Goal: Transaction & Acquisition: Purchase product/service

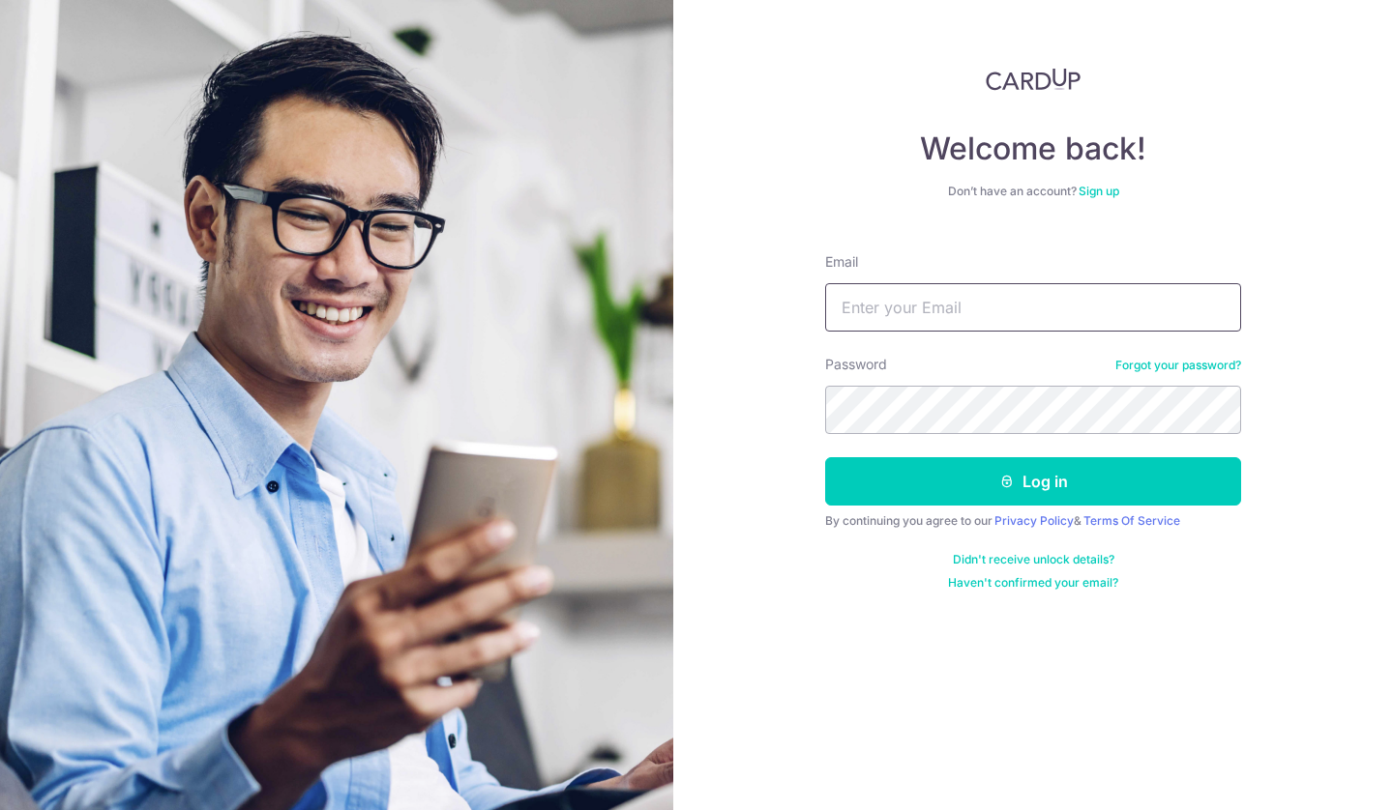
click at [1012, 293] on input "Email" at bounding box center [1033, 307] width 416 height 48
type input "[EMAIL_ADDRESS][DOMAIN_NAME]"
click at [825, 457] on button "Log in" at bounding box center [1033, 481] width 416 height 48
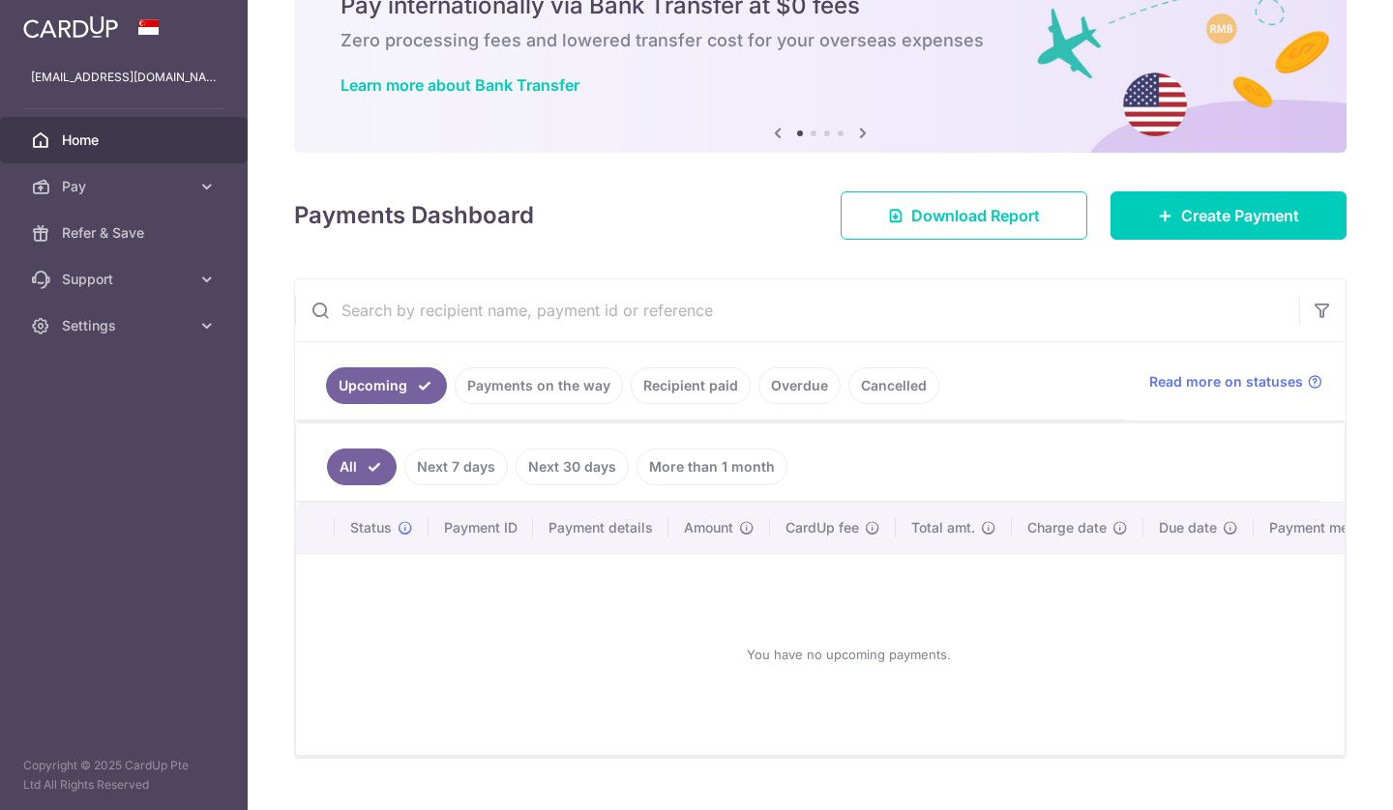
scroll to position [100, 0]
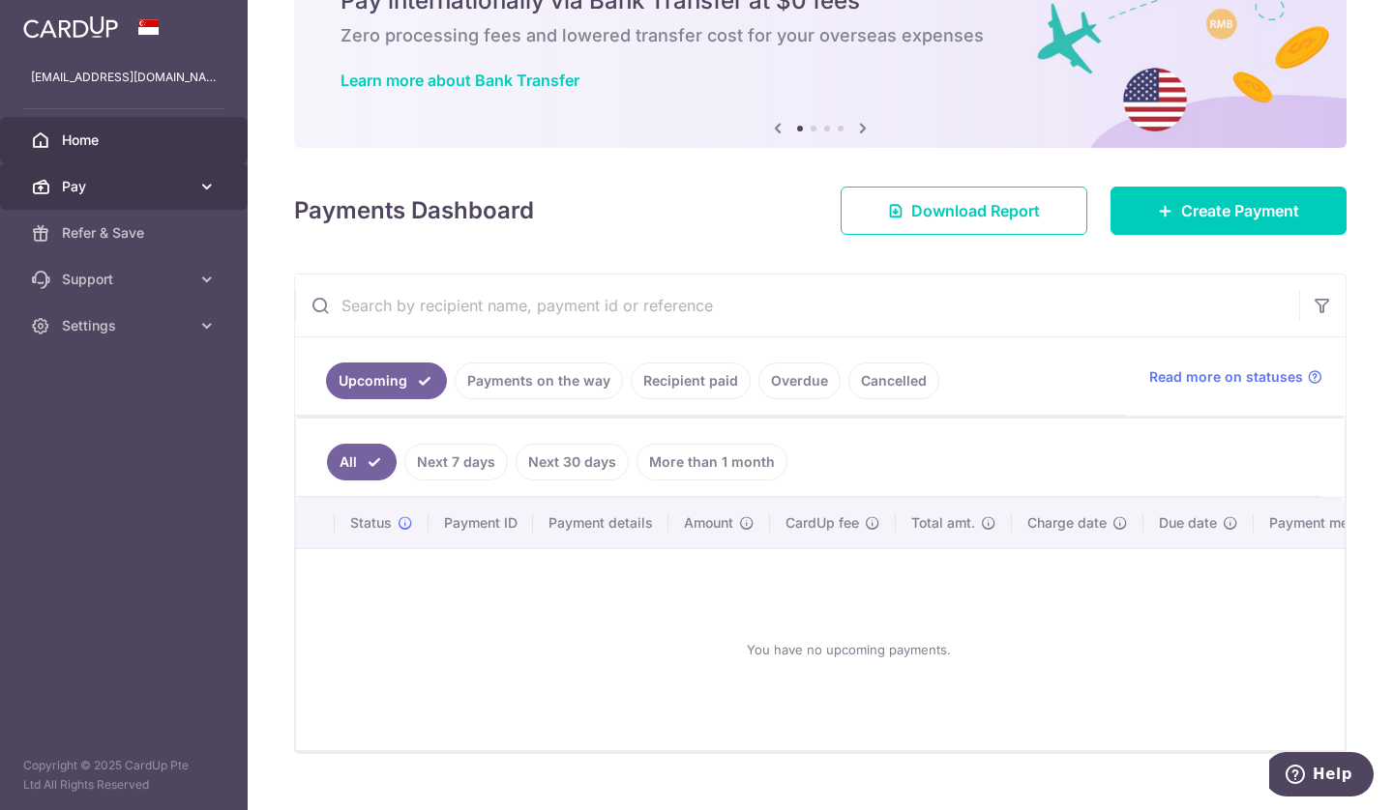
click at [135, 192] on span "Pay" at bounding box center [126, 186] width 128 height 19
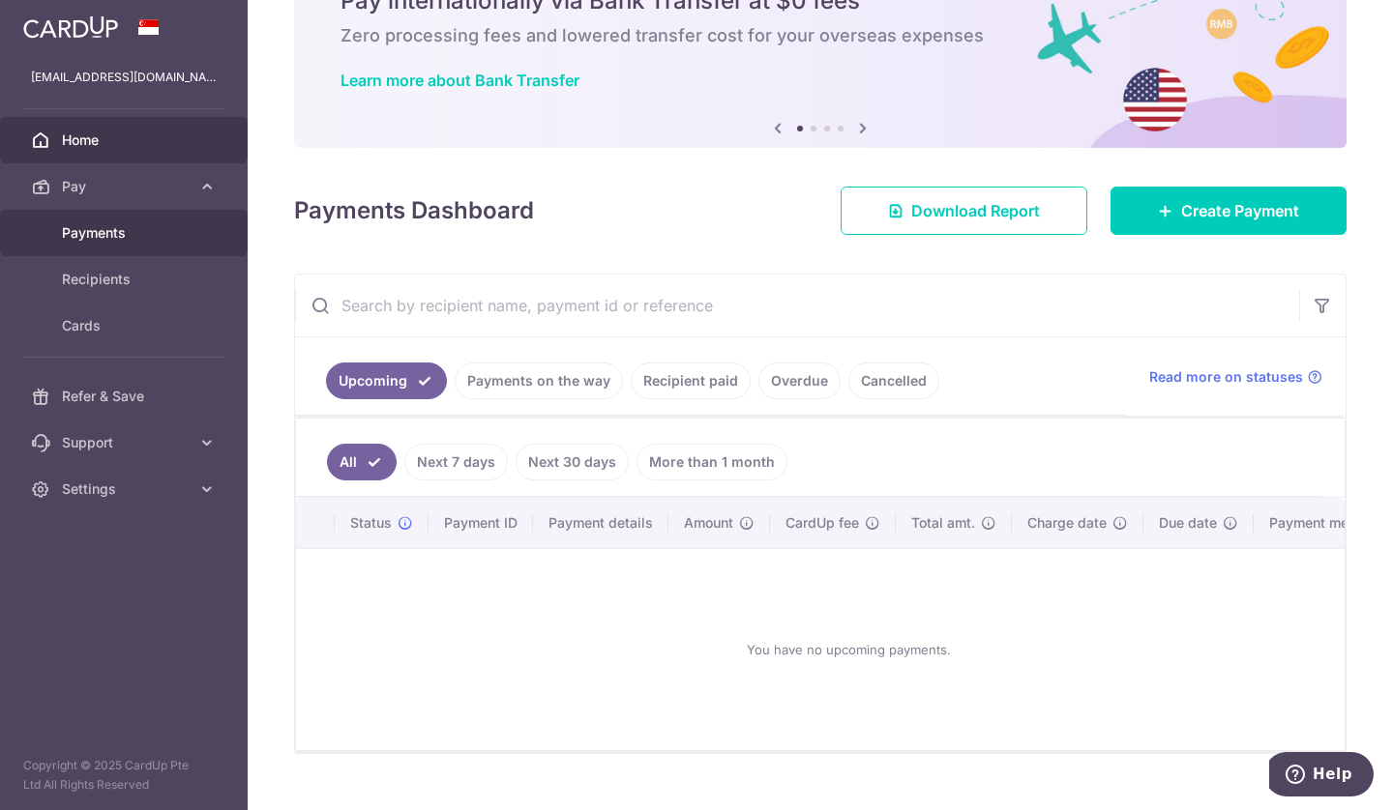
click at [121, 228] on span "Payments" at bounding box center [126, 232] width 128 height 19
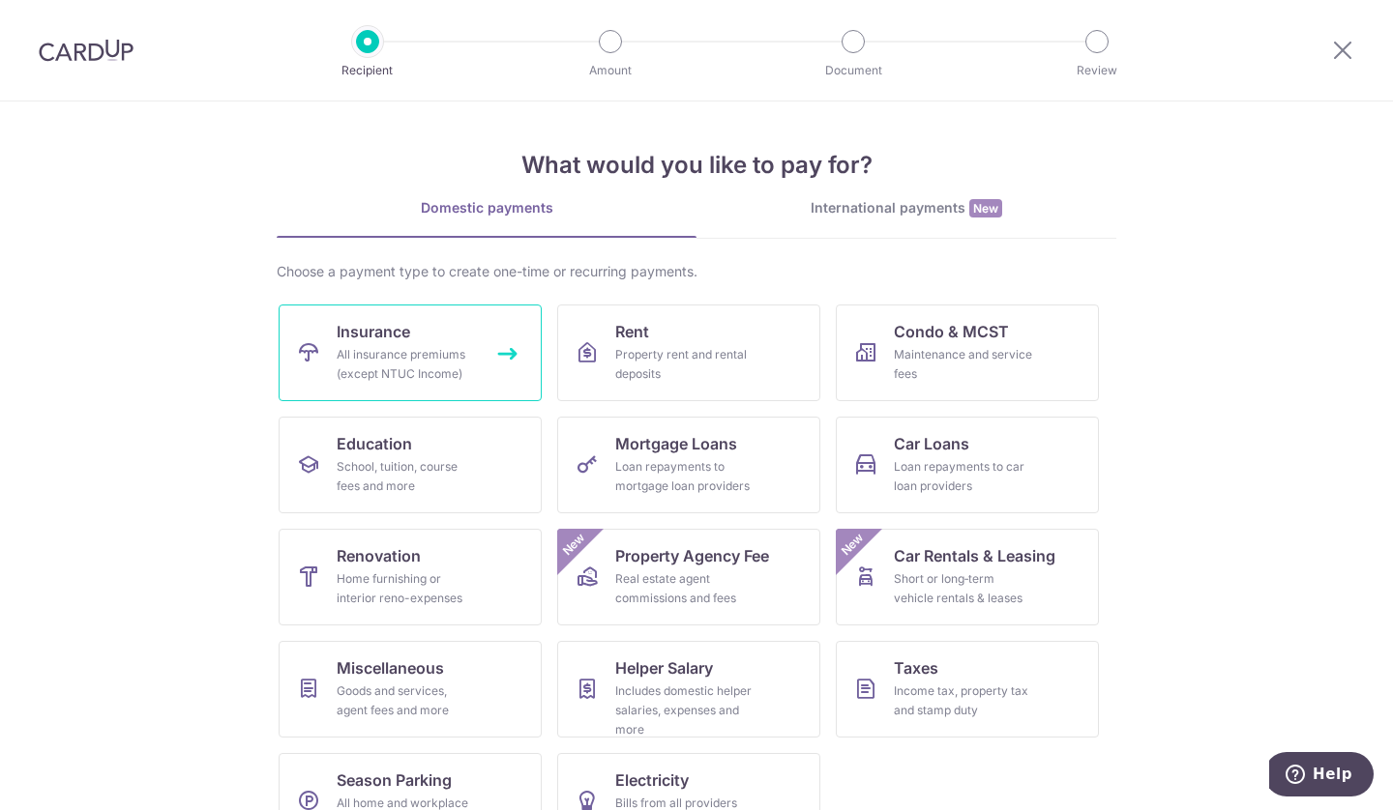
click at [372, 350] on div "All insurance premiums (except NTUC Income)" at bounding box center [406, 364] width 139 height 39
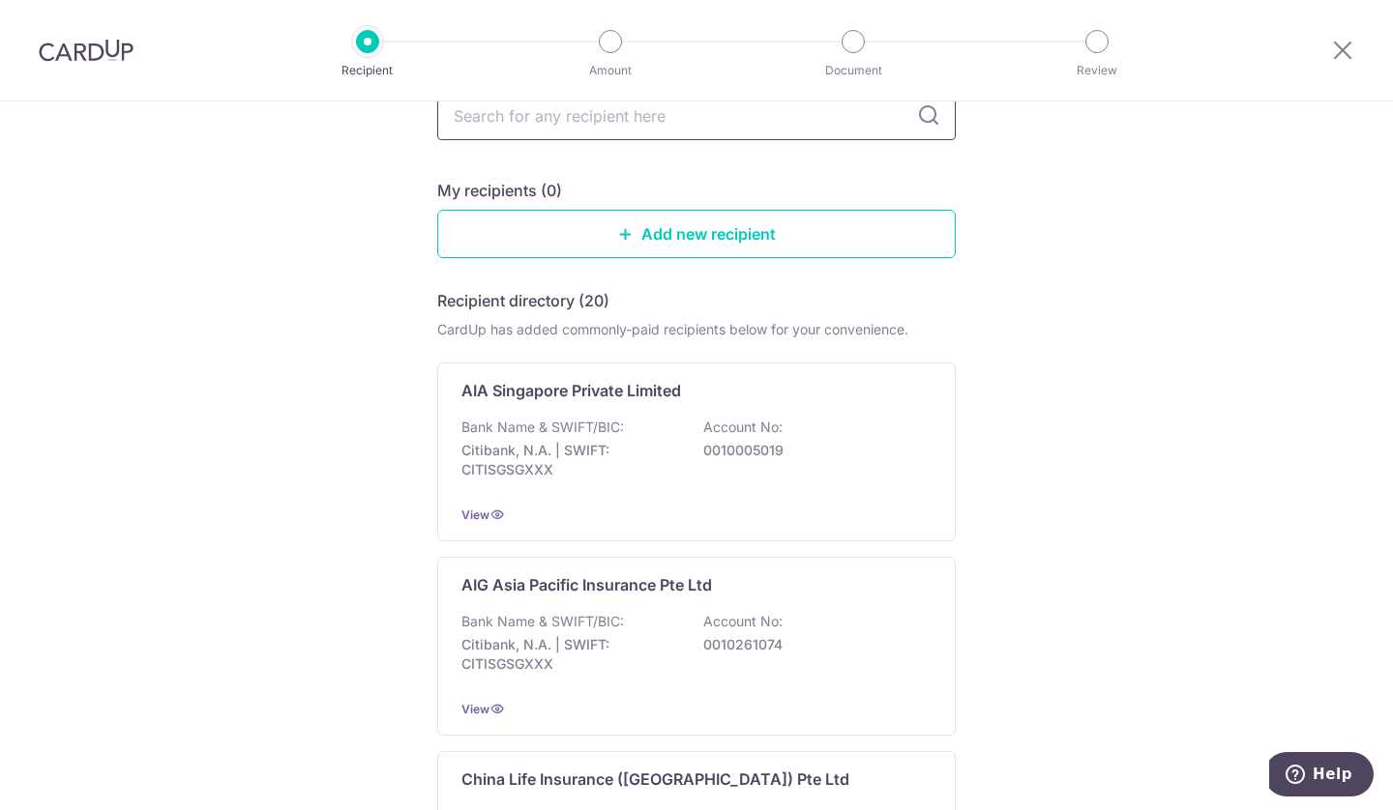
scroll to position [79, 0]
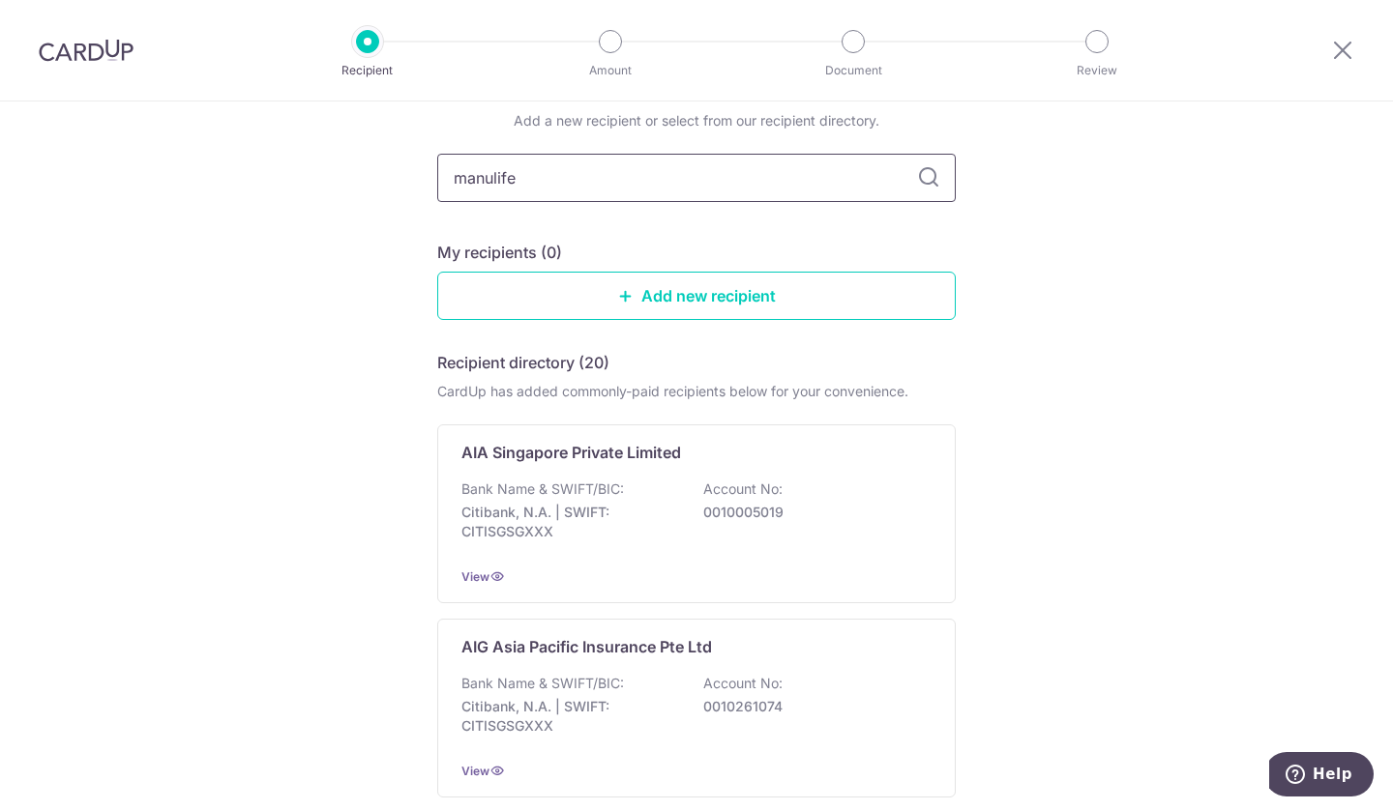
type input "manulife"
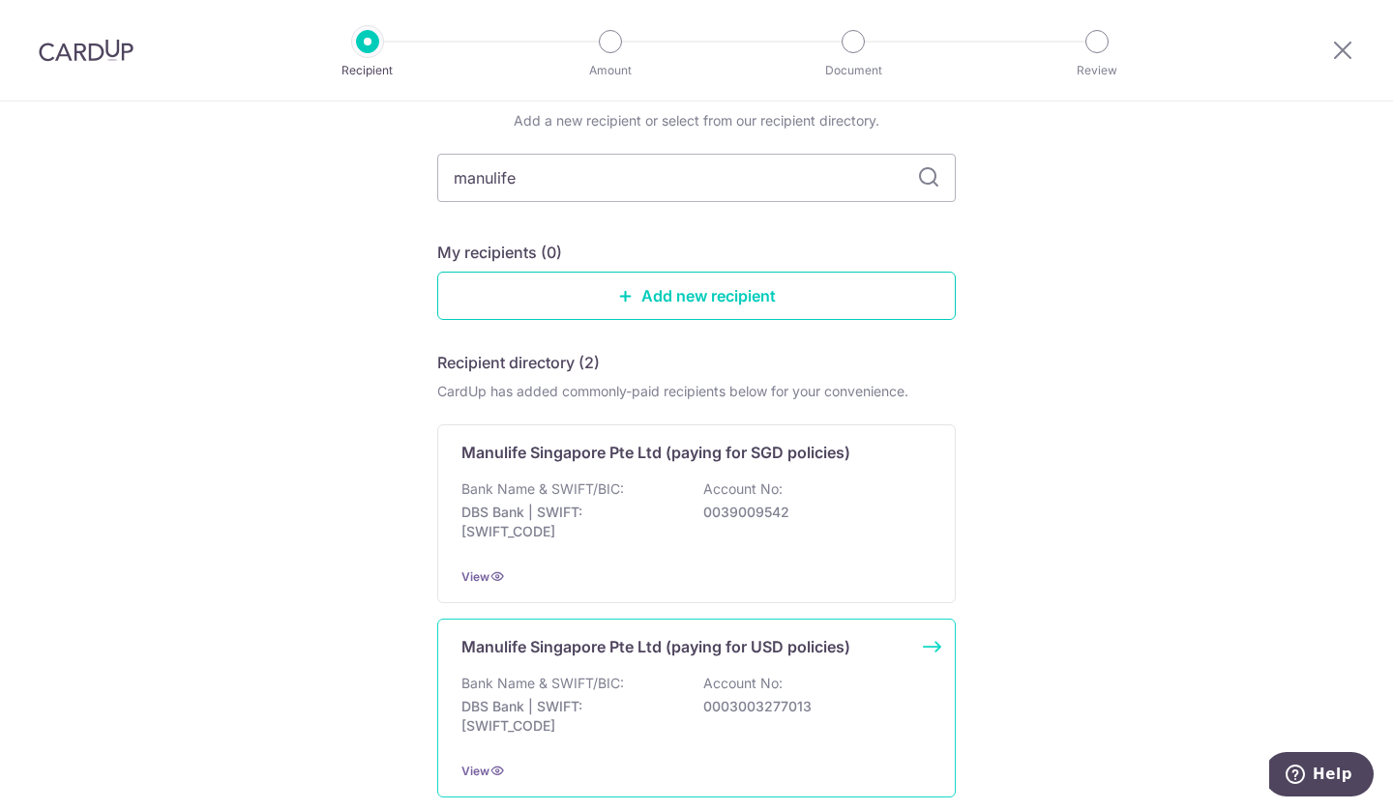
click at [800, 681] on div "Bank Name & SWIFT/BIC: DBS Bank | SWIFT: DBSSSGSGXXX Account No: 0003003277013" at bounding box center [696, 710] width 470 height 72
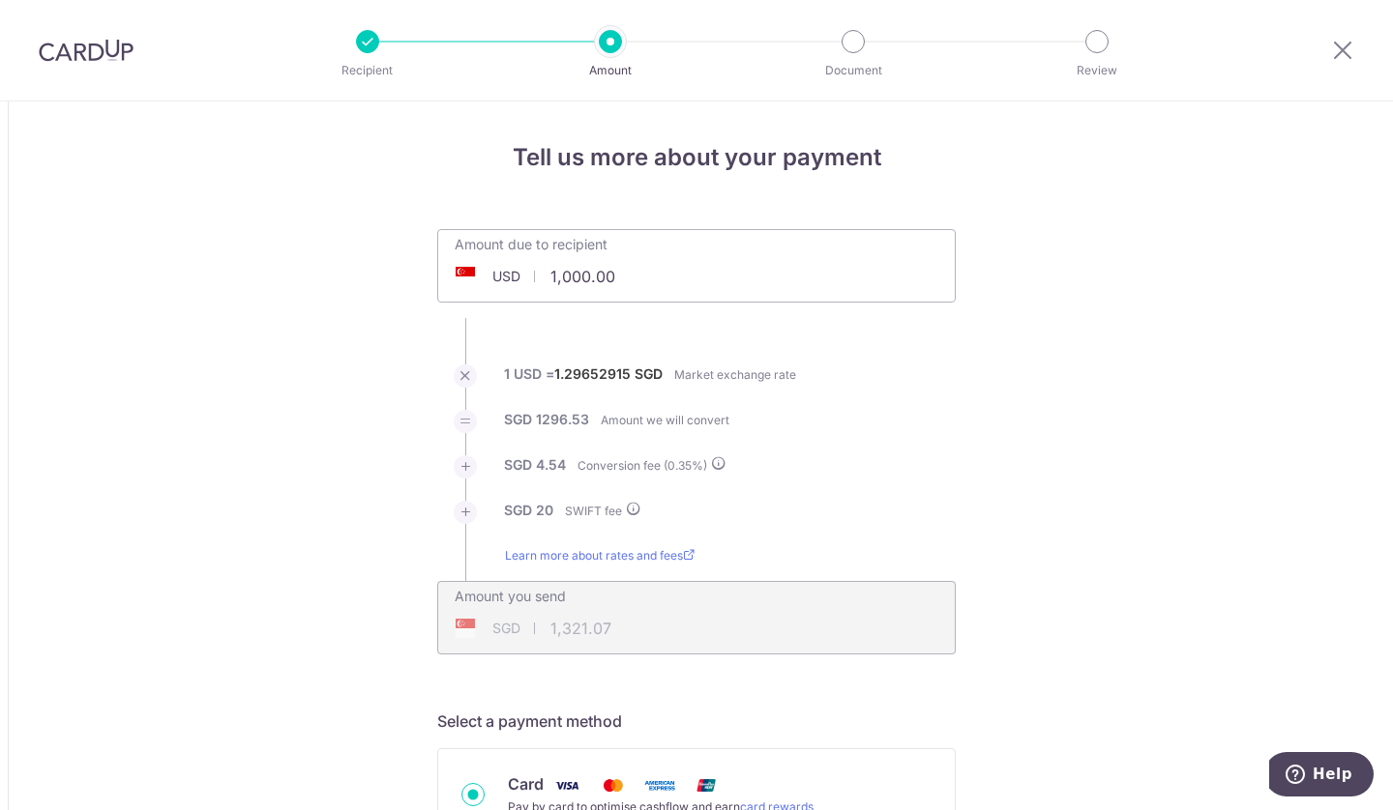
click at [578, 272] on input "1,000.00" at bounding box center [581, 276] width 286 height 44
type input "1,000.00"
type input "1,321.02"
click at [594, 277] on input "1,000.00" at bounding box center [581, 276] width 286 height 44
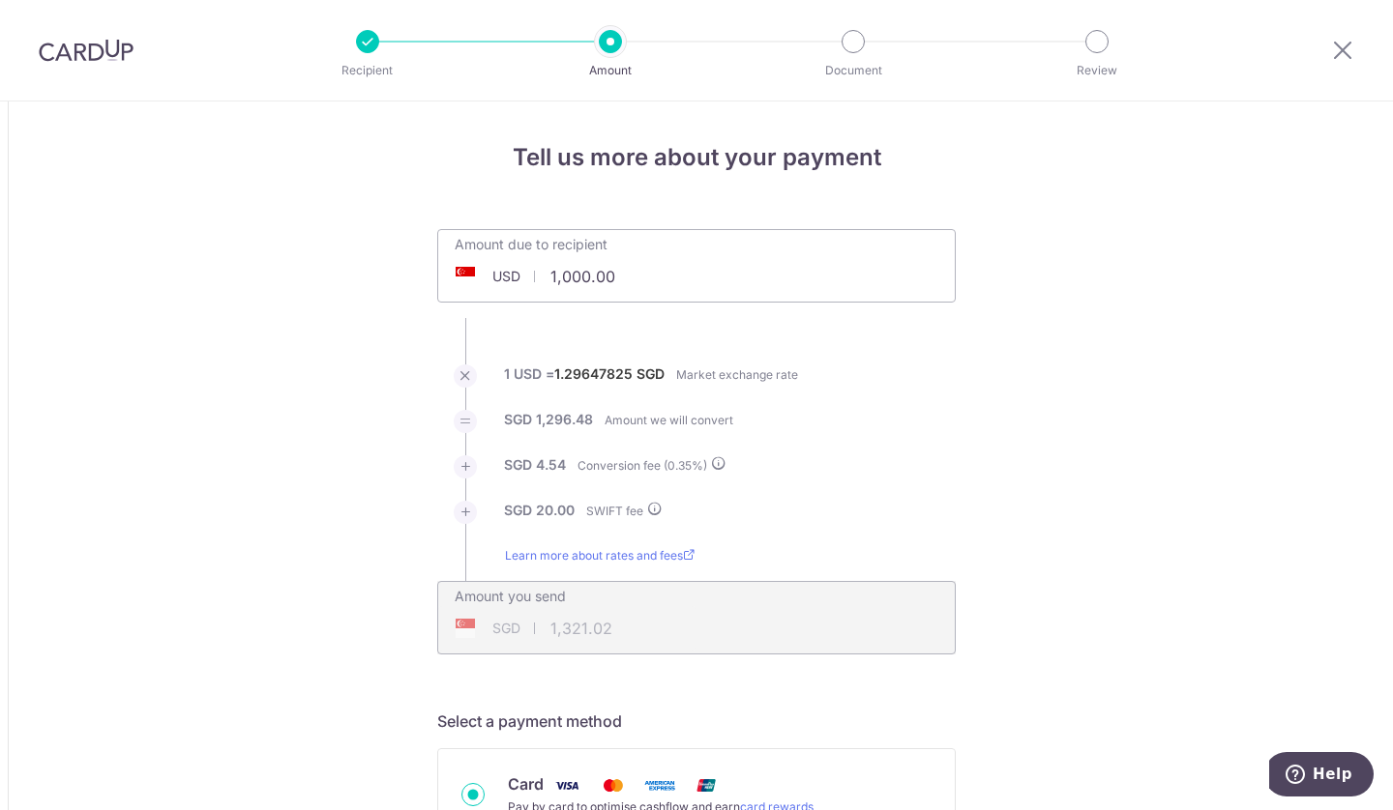
click at [594, 277] on input "1,000.00" at bounding box center [581, 276] width 286 height 44
type input "47,719.00"
type input "62,104.92"
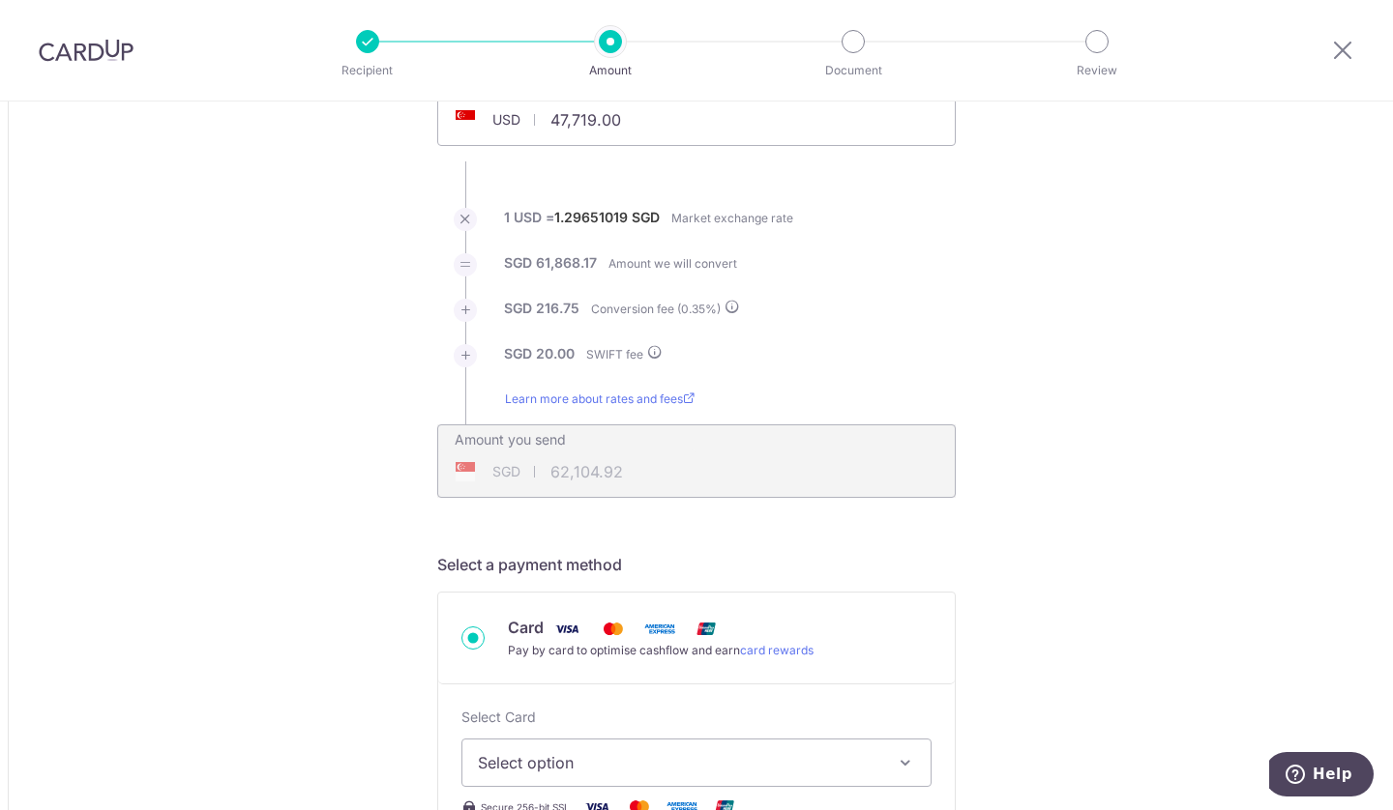
scroll to position [161, 0]
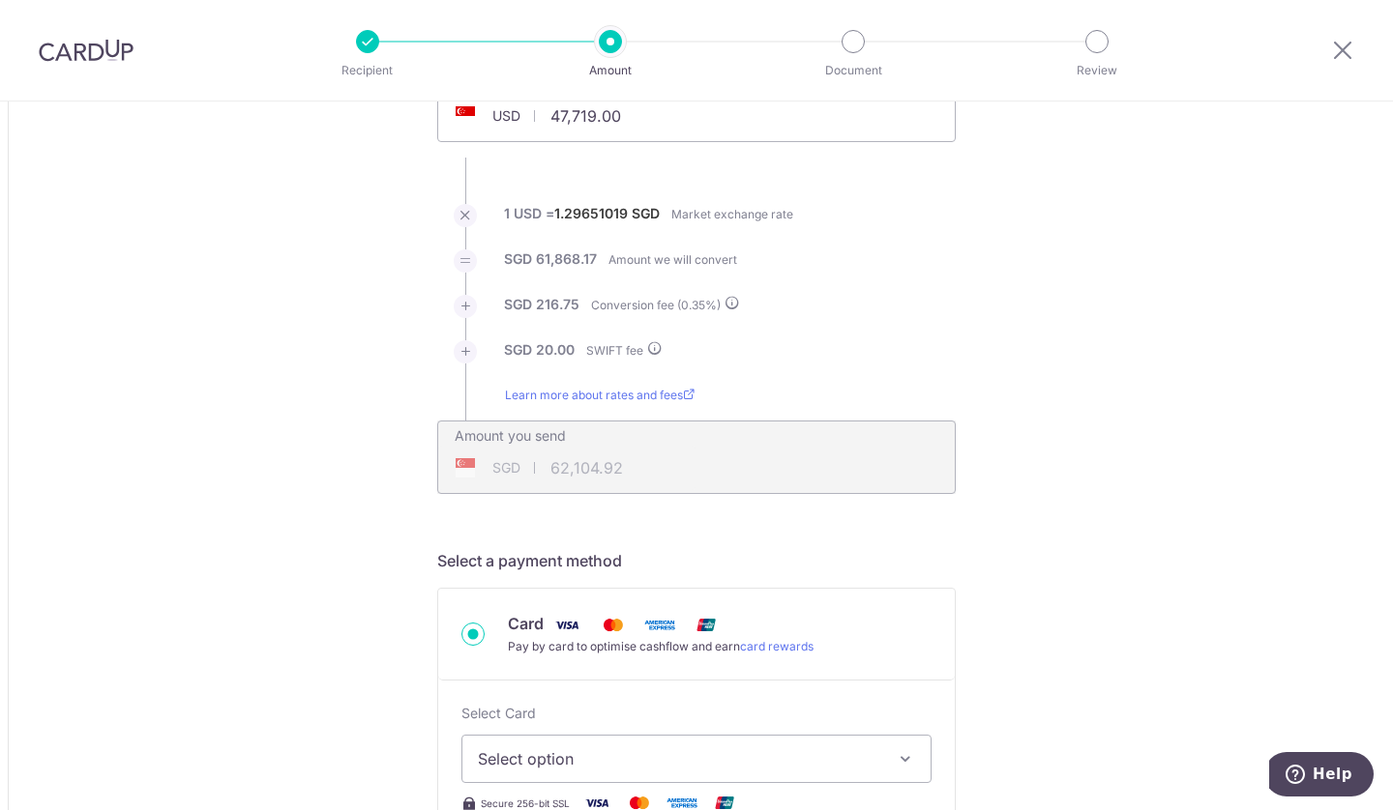
click at [588, 472] on div "SGD 62,104.92 62104.92" at bounding box center [566, 468] width 257 height 44
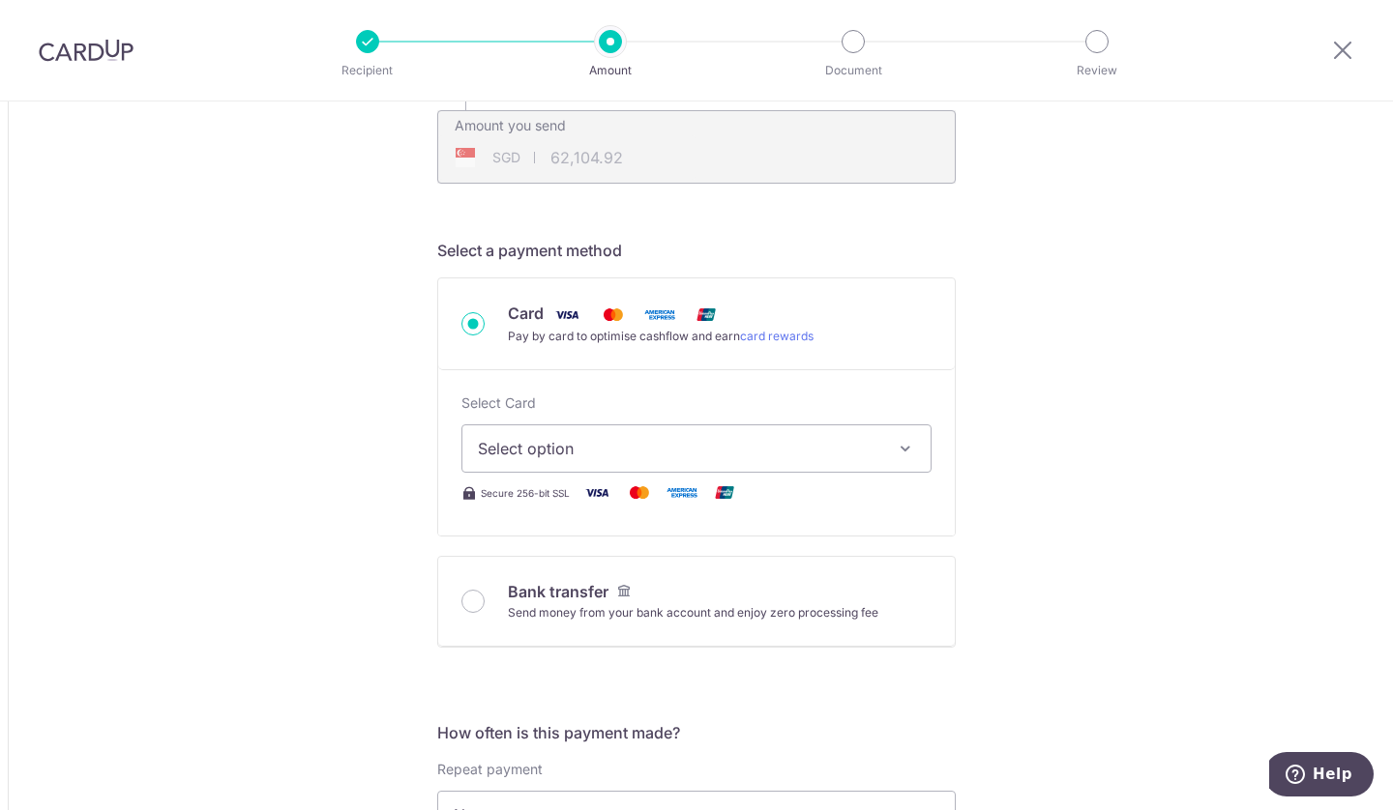
scroll to position [471, 0]
click at [471, 602] on input "Bank transfer Send money from your bank account and enjoy zero processing fee" at bounding box center [472, 601] width 23 height 23
radio input "true"
type input "47,719.00"
type input "62,004.12"
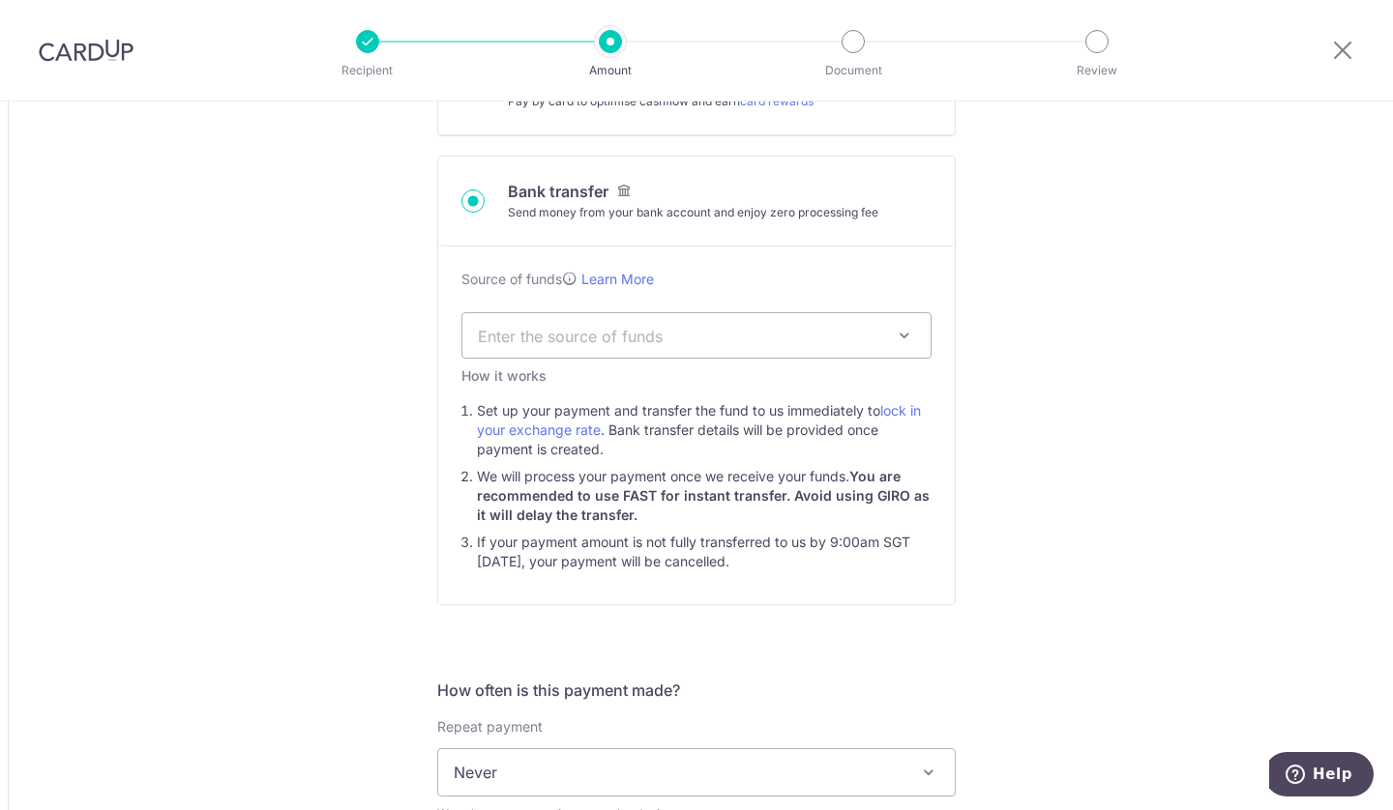
scroll to position [712, 0]
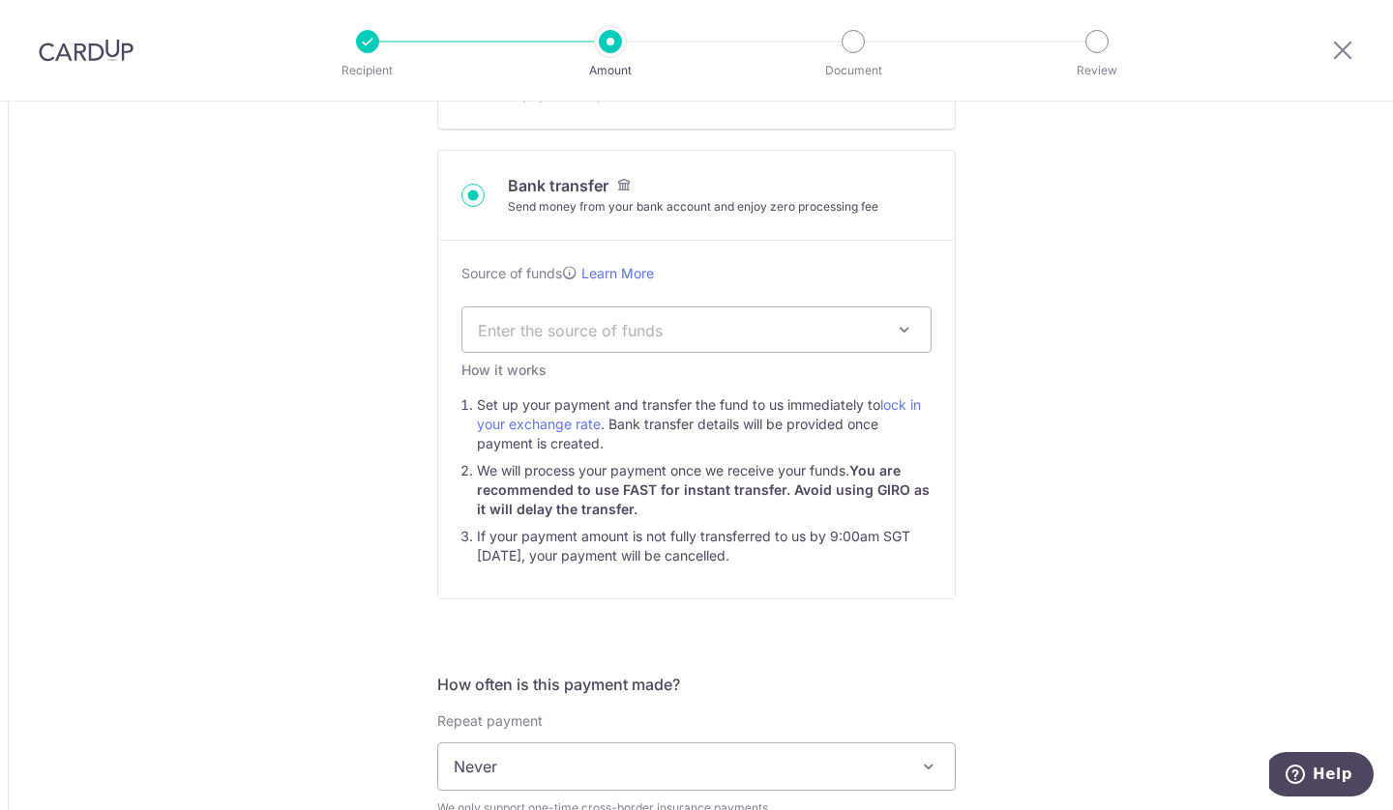
click at [657, 356] on div "Source of funds Learn More Enter the source of funds Employment Investment Inhe…" at bounding box center [696, 420] width 516 height 358
click at [664, 332] on span "Enter the source of funds" at bounding box center [681, 329] width 406 height 21
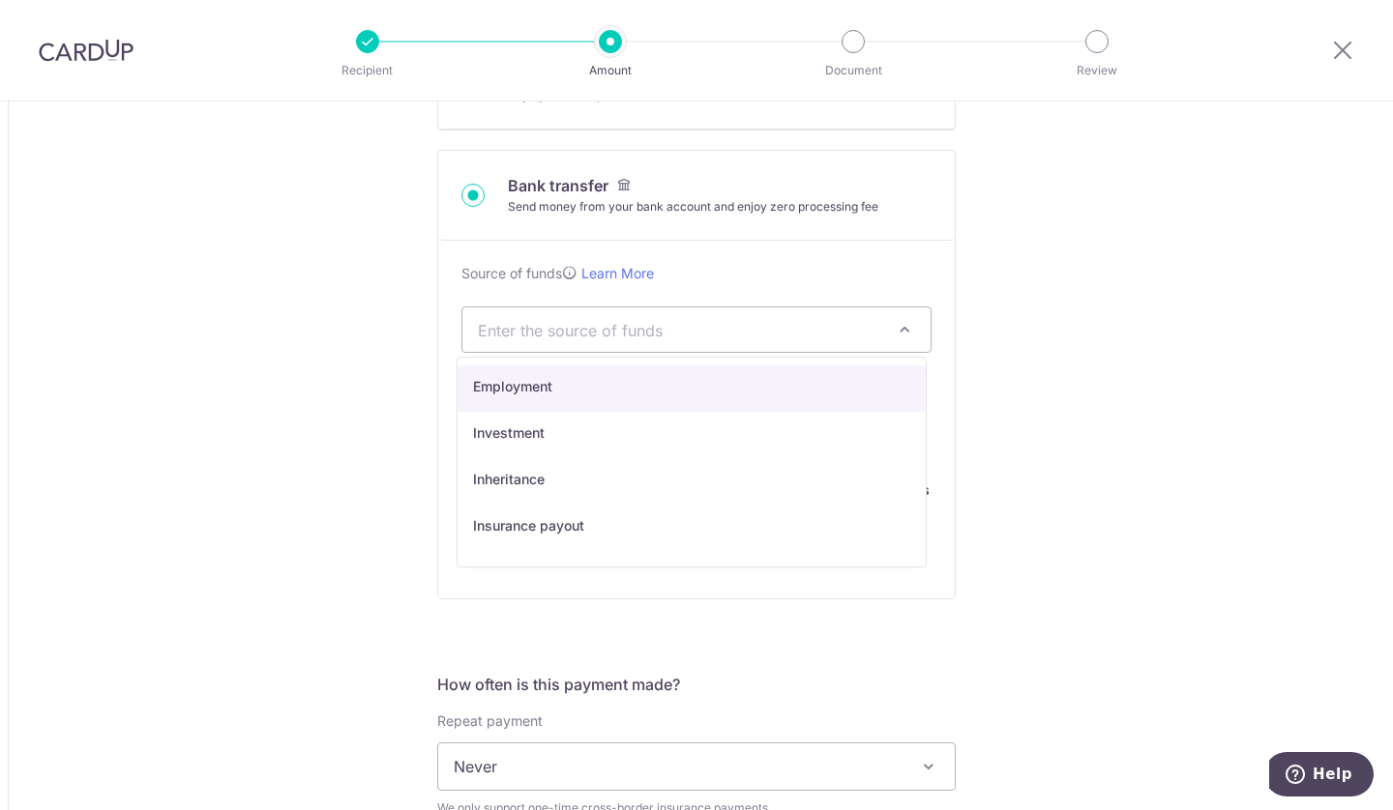
select select "7"
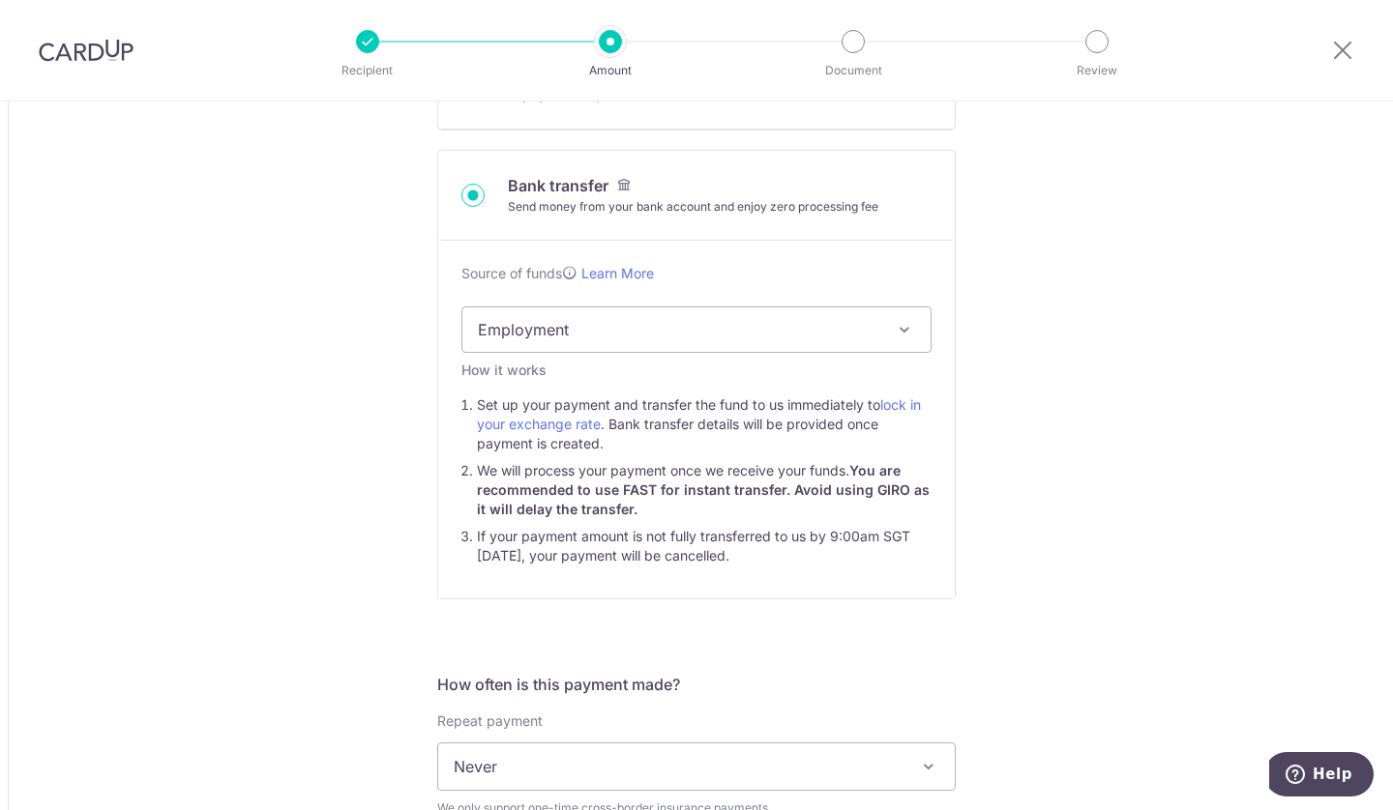
click at [1064, 389] on div "Tell us more about your payment Amount due to recipient USD 47,719.00 47719 1 U…" at bounding box center [696, 620] width 1393 height 2460
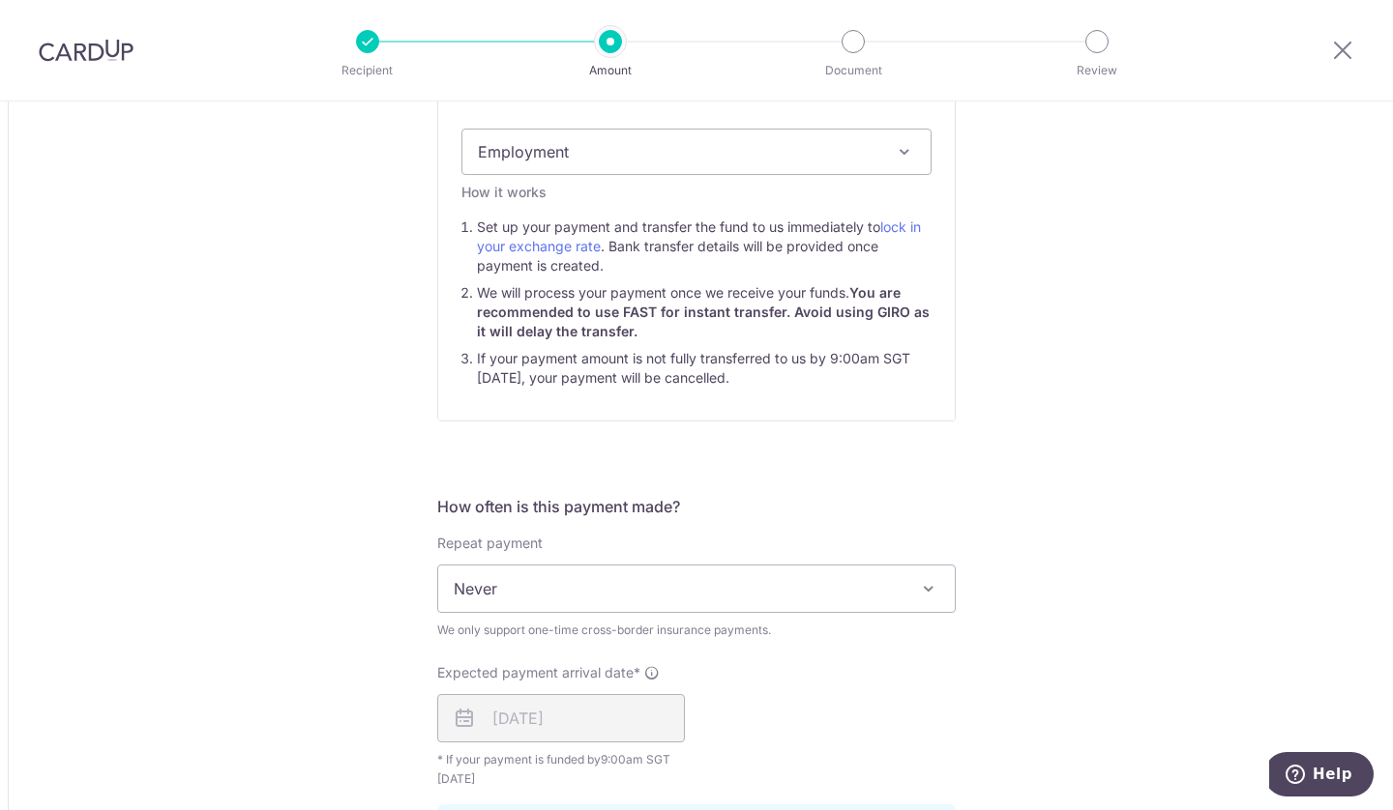
scroll to position [891, 0]
drag, startPoint x: 477, startPoint y: 360, endPoint x: 848, endPoint y: 387, distance: 372.3
click at [848, 387] on div "Source of funds Learn More Enter the source of funds Employment Investment Inhe…" at bounding box center [696, 241] width 516 height 358
click at [838, 379] on li "If your payment amount is not fully transferred to us by 9:00am SGT [DATE], you…" at bounding box center [704, 367] width 455 height 39
click at [815, 376] on li "If your payment amount is not fully transferred to us by 9:00am SGT [DATE], you…" at bounding box center [704, 367] width 455 height 39
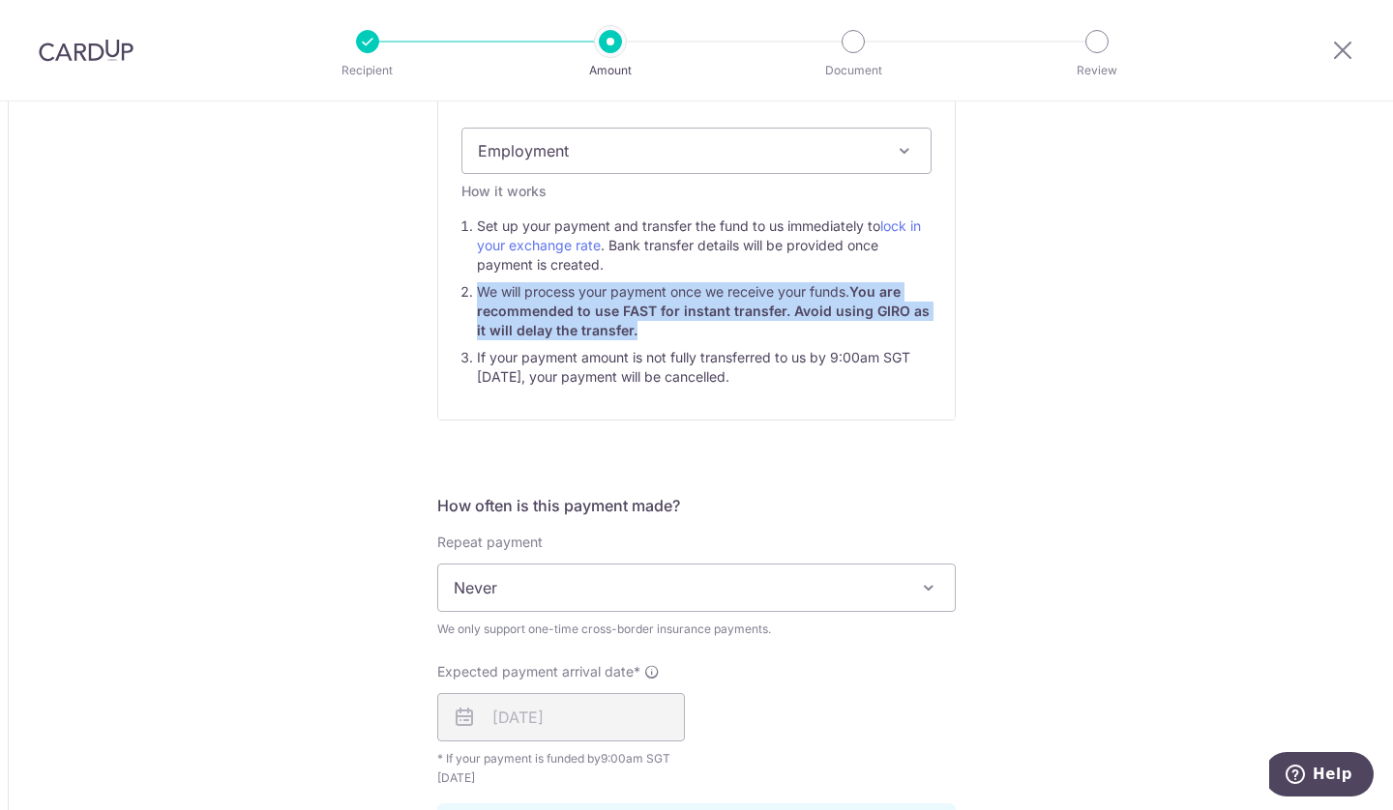
drag, startPoint x: 647, startPoint y: 338, endPoint x: 472, endPoint y: 296, distance: 179.9
click at [477, 296] on li "We will process your payment once we receive your funds. You are recommended to…" at bounding box center [704, 311] width 455 height 58
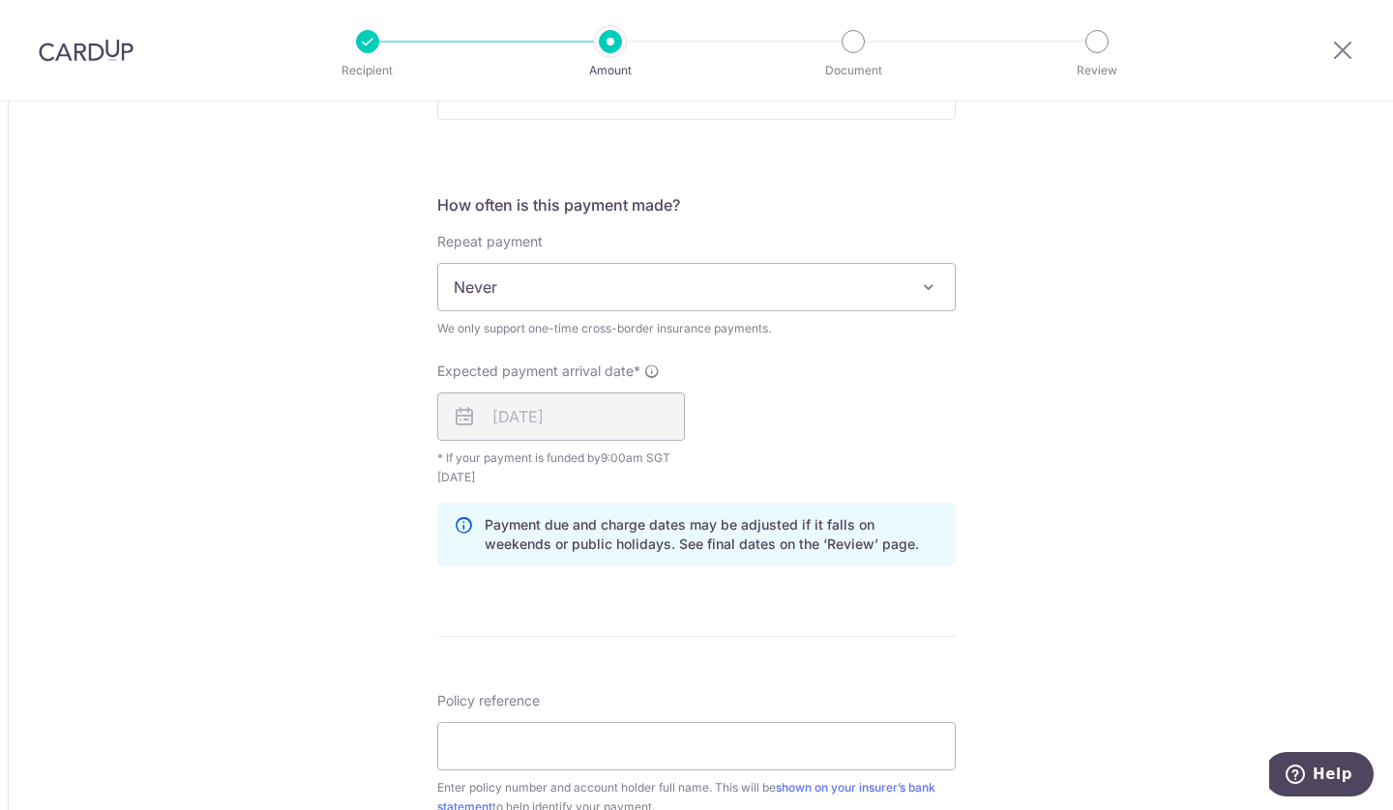
scroll to position [1192, 0]
click at [826, 413] on div "Expected payment arrival date* [DATE] Your card will be charged on [DATE] for t…" at bounding box center [697, 424] width 542 height 126
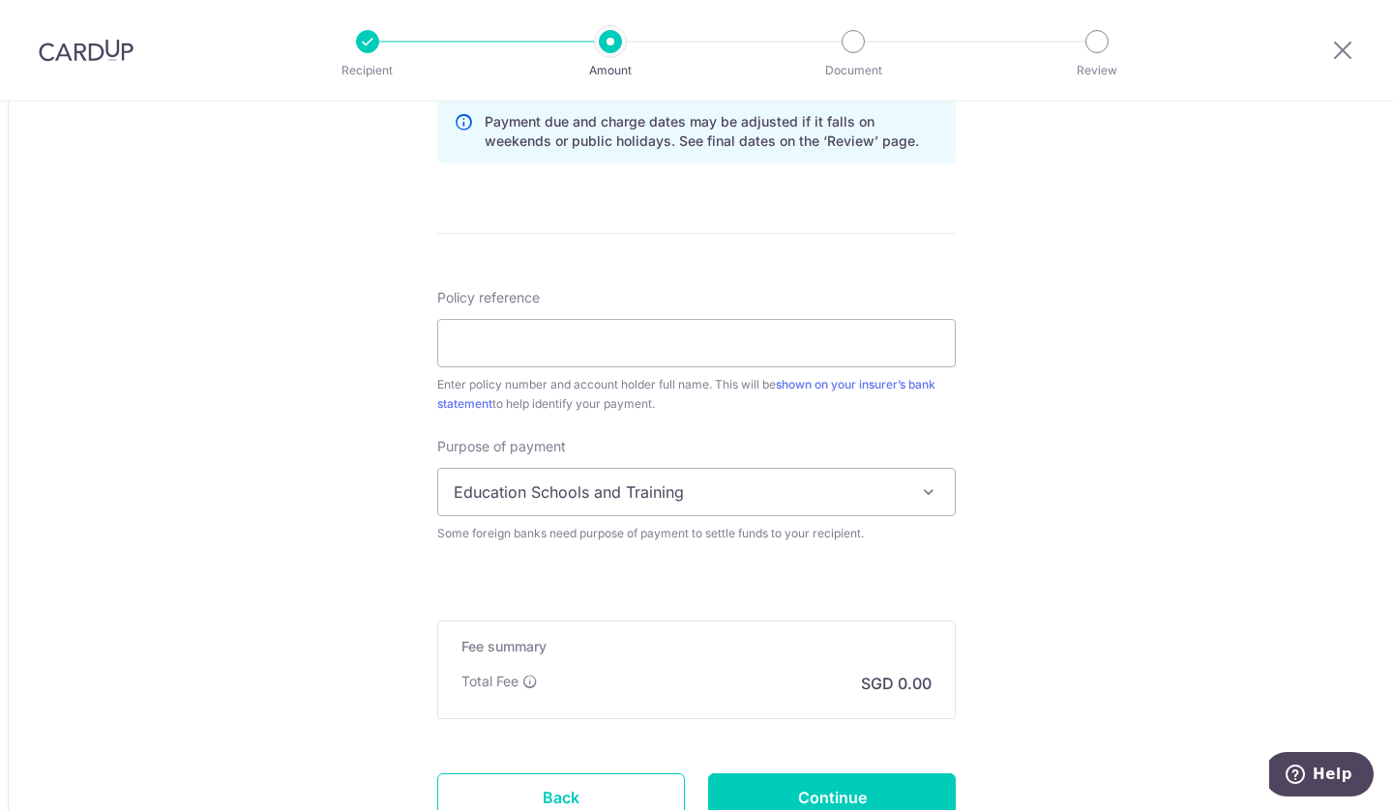
scroll to position [1750, 0]
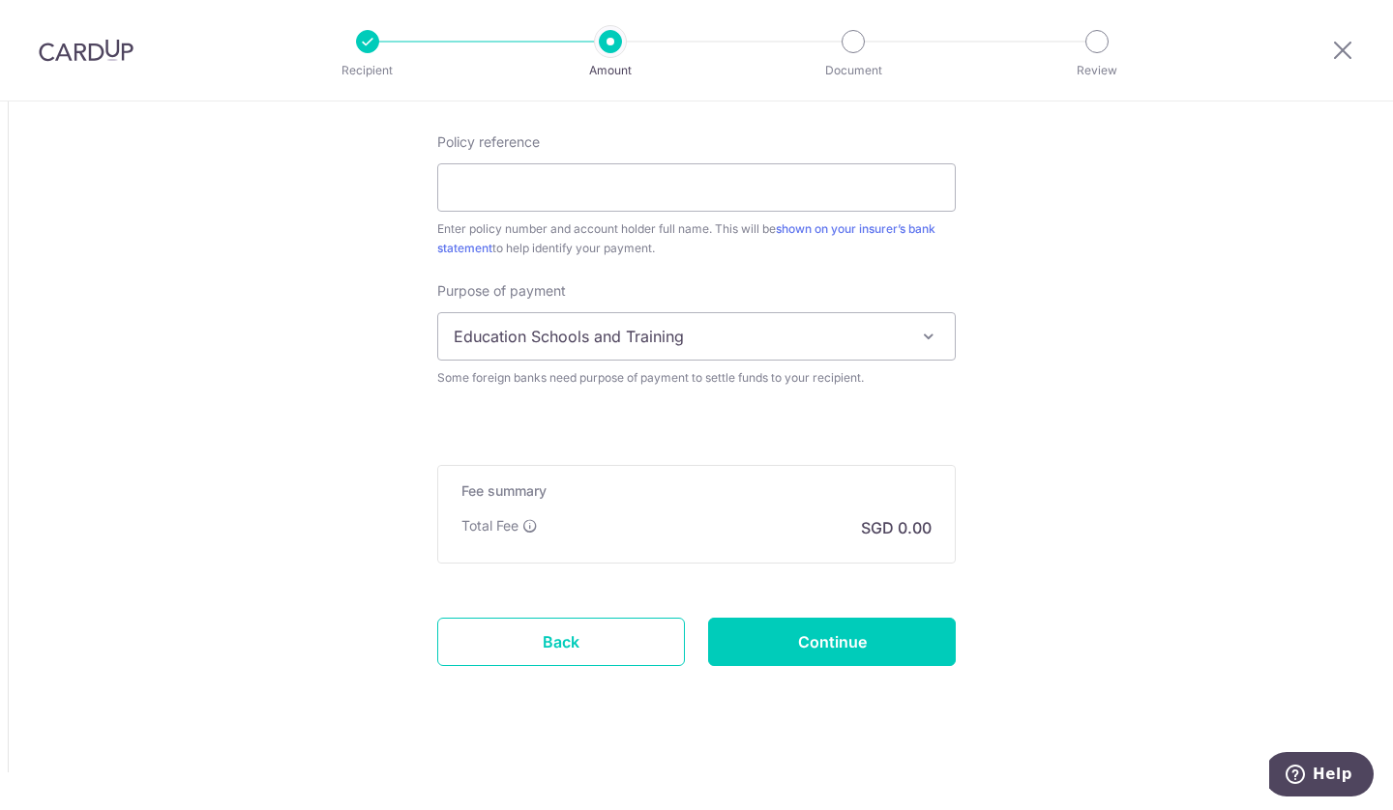
click at [911, 355] on span "Education Schools and Training" at bounding box center [696, 336] width 516 height 46
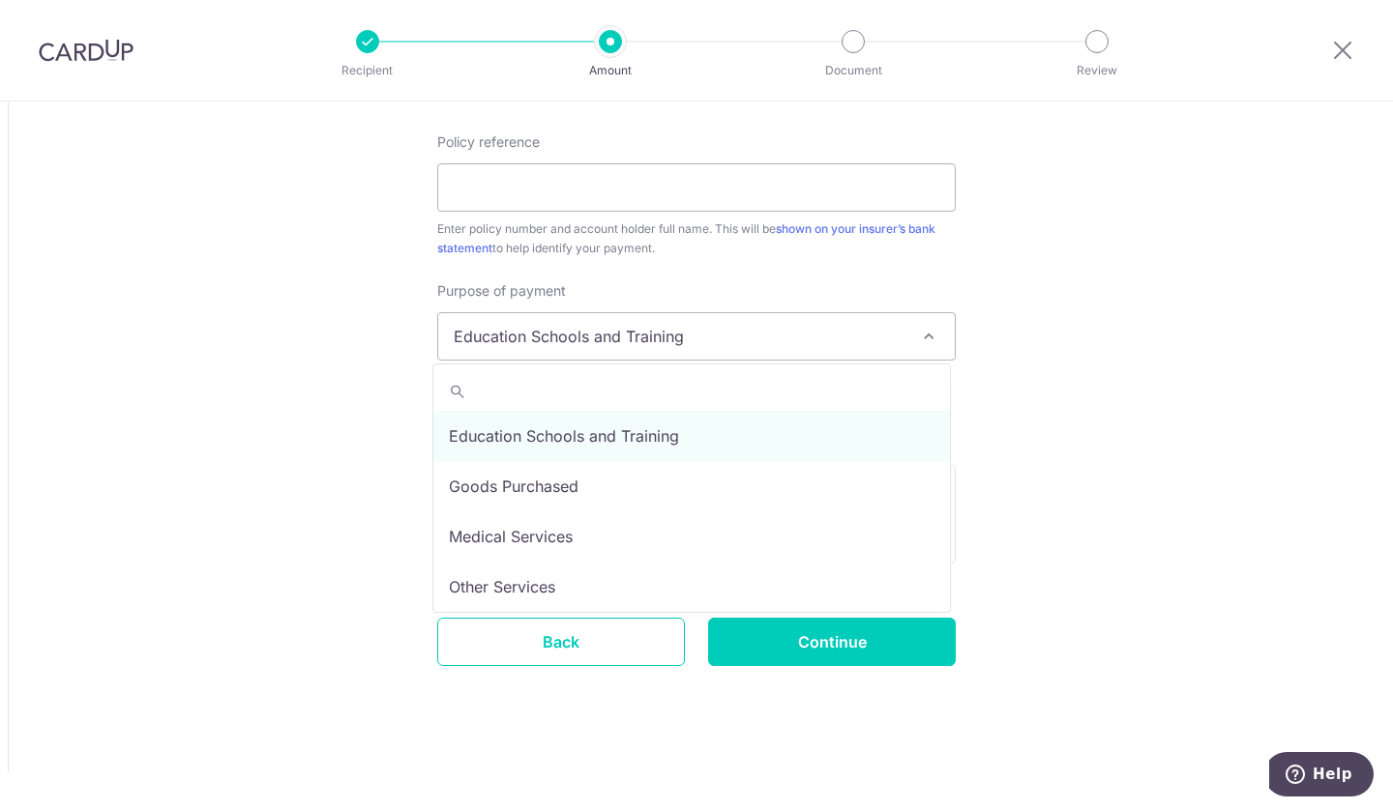
scroll to position [159, 0]
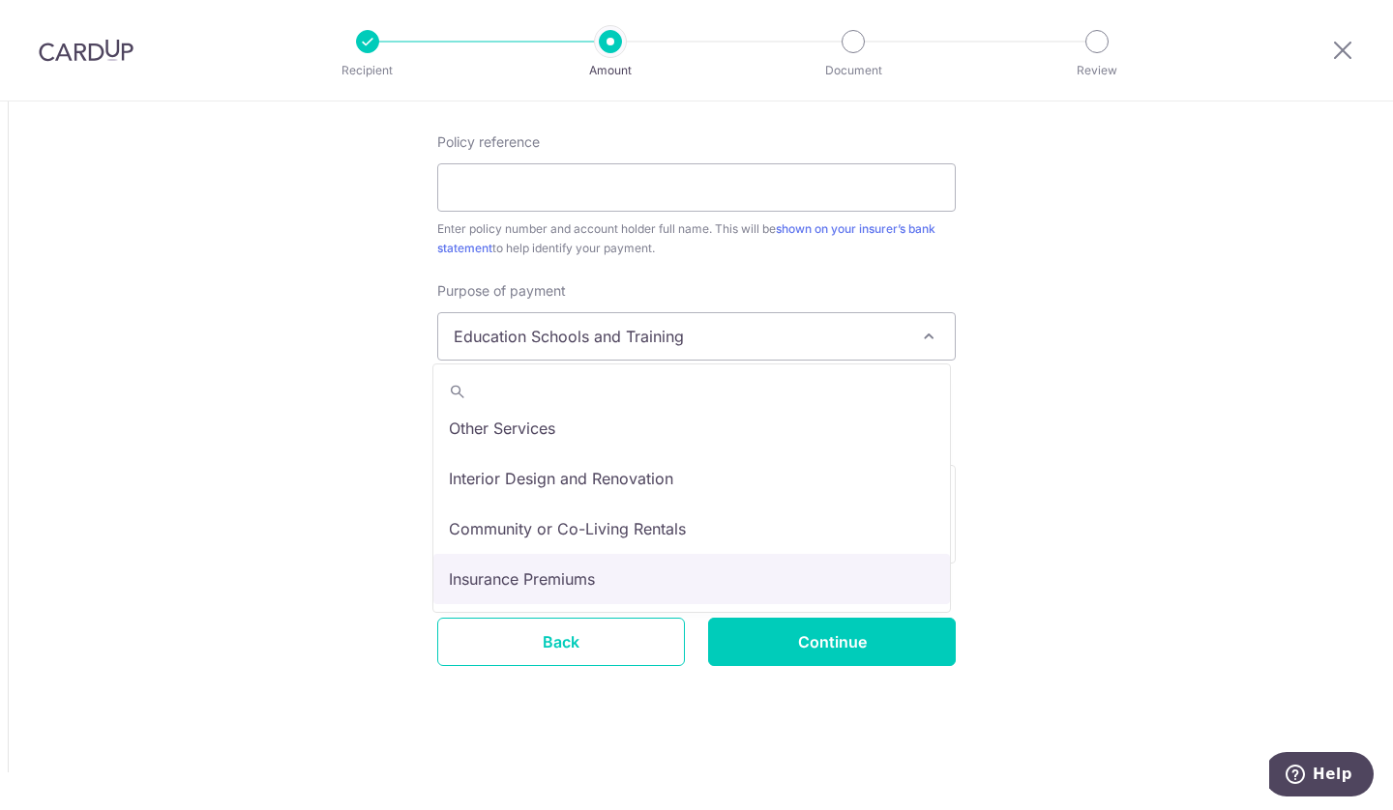
select select "Insurance Premiums"
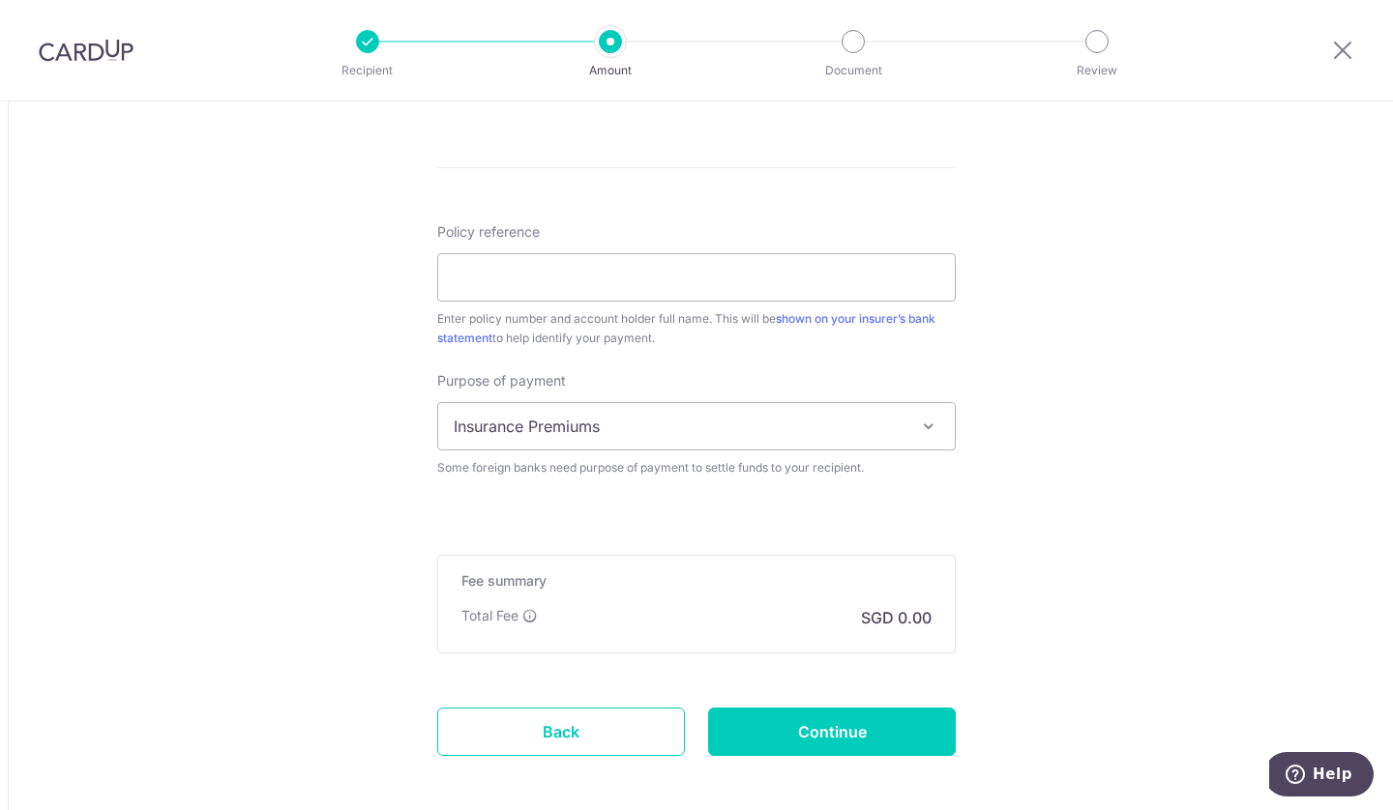
scroll to position [1644, 0]
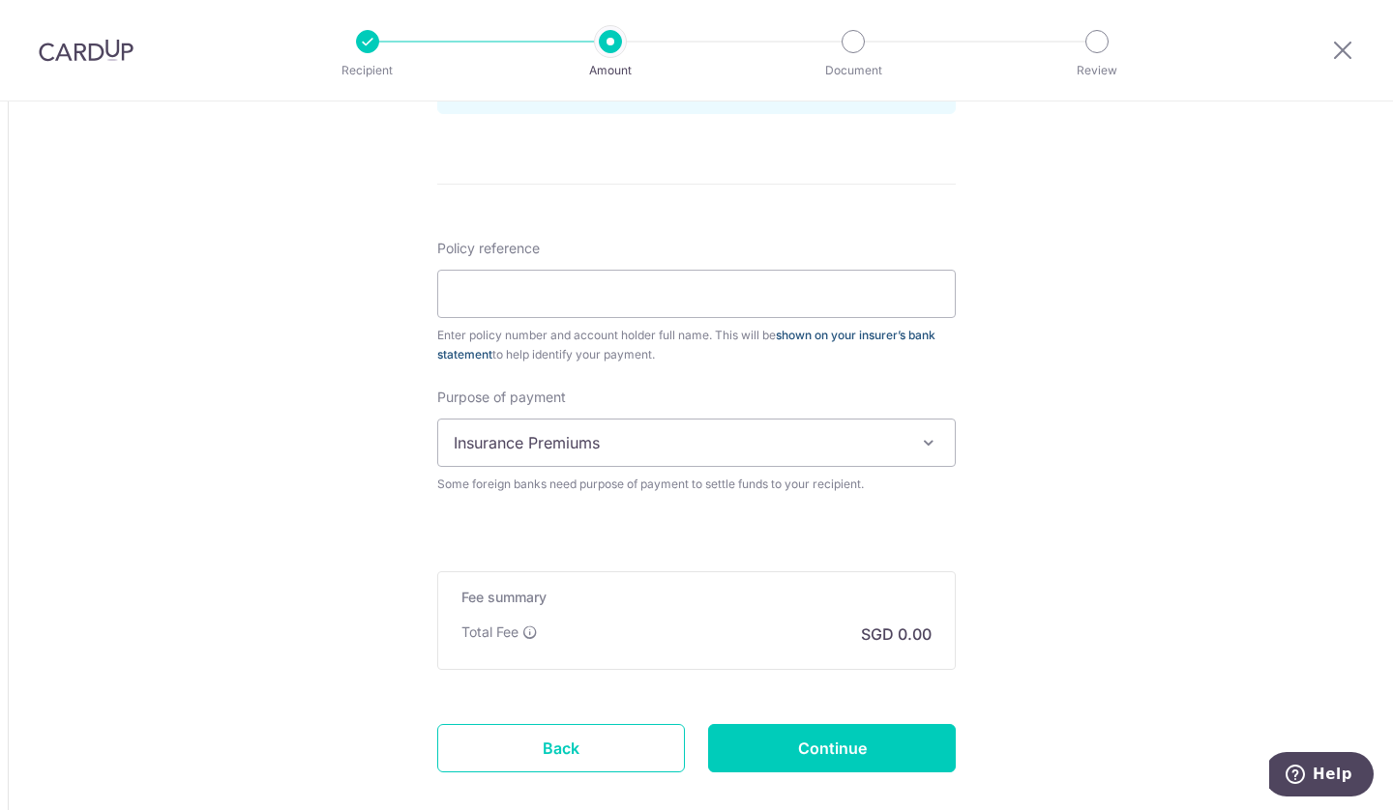
click at [914, 338] on link "shown on your insurer’s bank statement" at bounding box center [686, 345] width 498 height 34
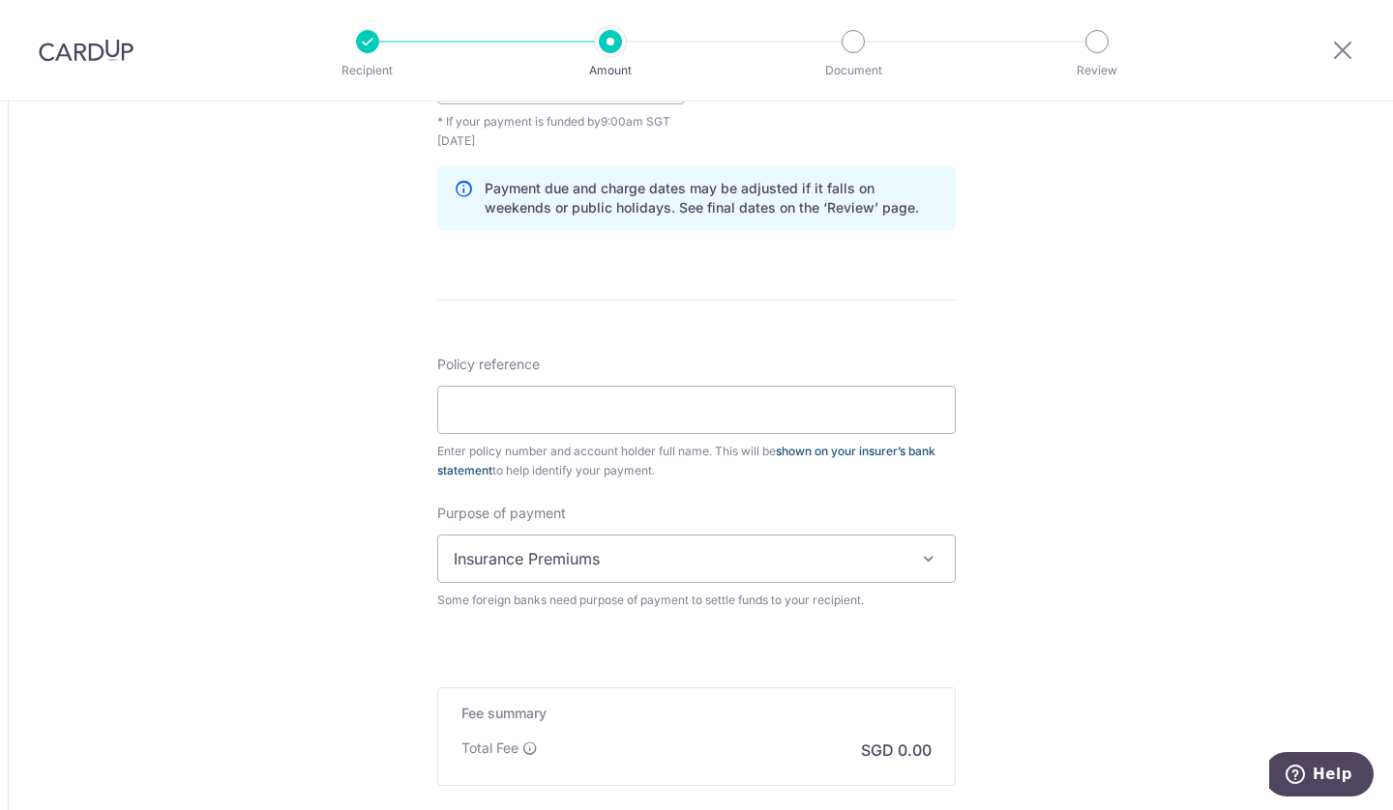
scroll to position [1750, 0]
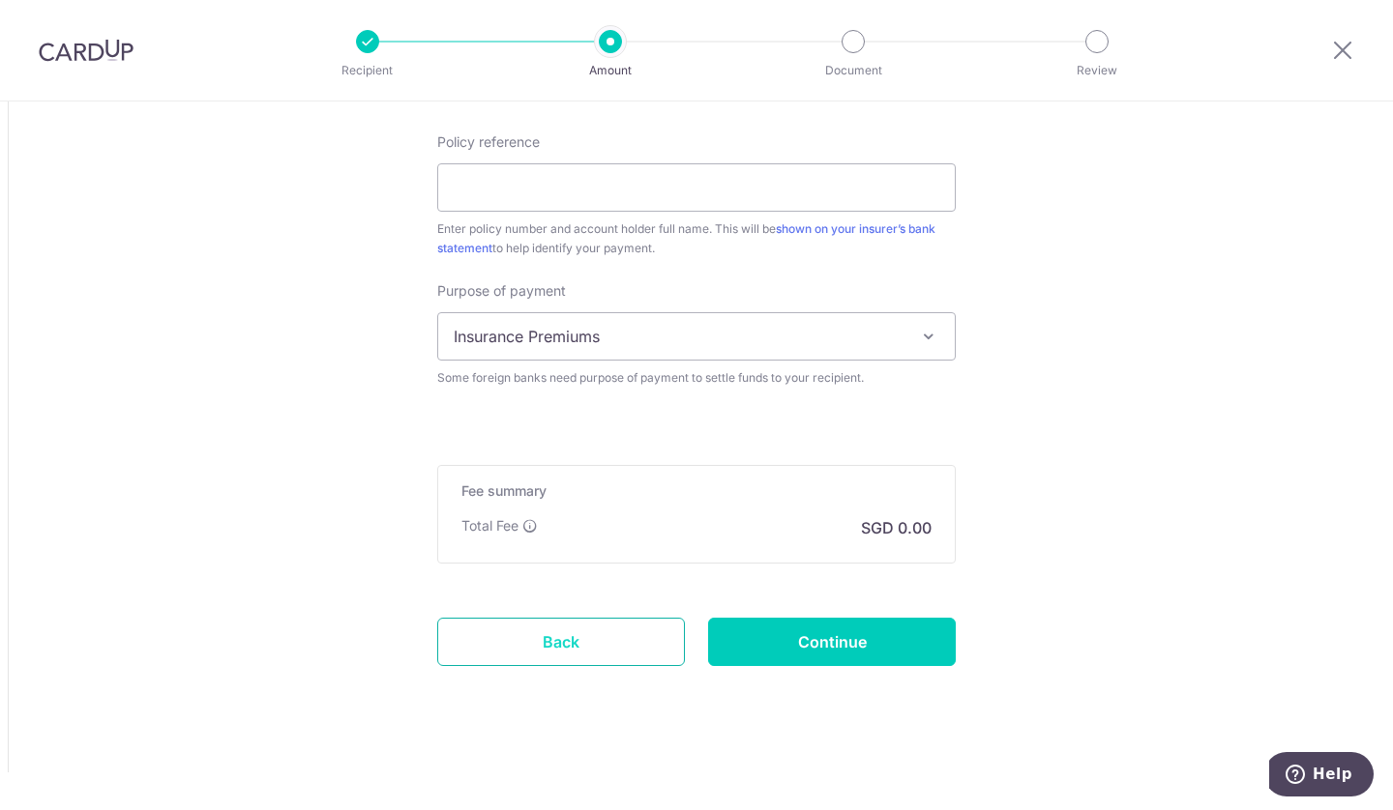
click at [624, 630] on link "Back" at bounding box center [561, 642] width 248 height 48
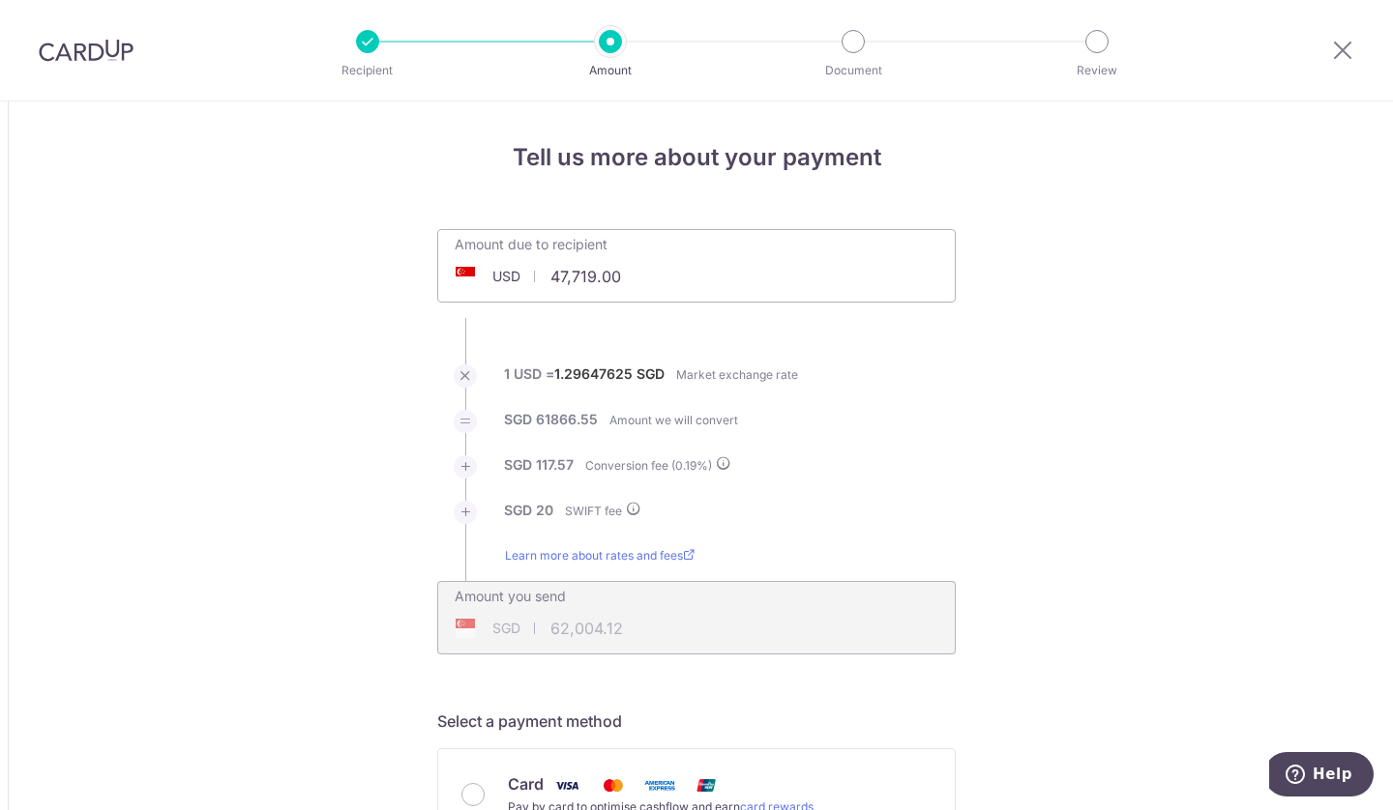
scroll to position [445, 0]
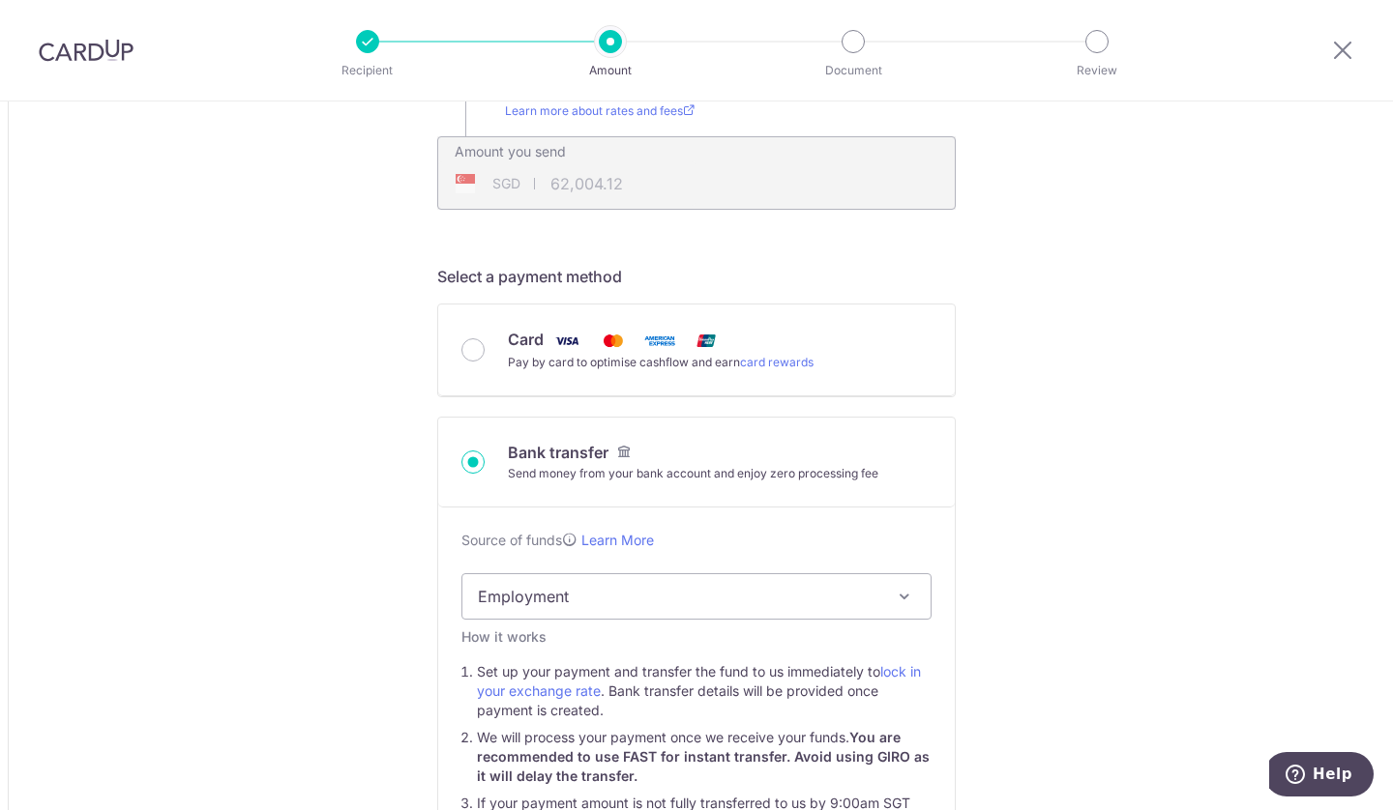
click at [525, 371] on div "Pay by card to optimise cashflow and earn card rewards" at bounding box center [661, 362] width 306 height 19
click at [485, 362] on input "Card Pay by card to optimise cashflow and earn card rewards" at bounding box center [472, 349] width 23 height 23
radio input "true"
type input "47,719.00"
type input "62,109.74"
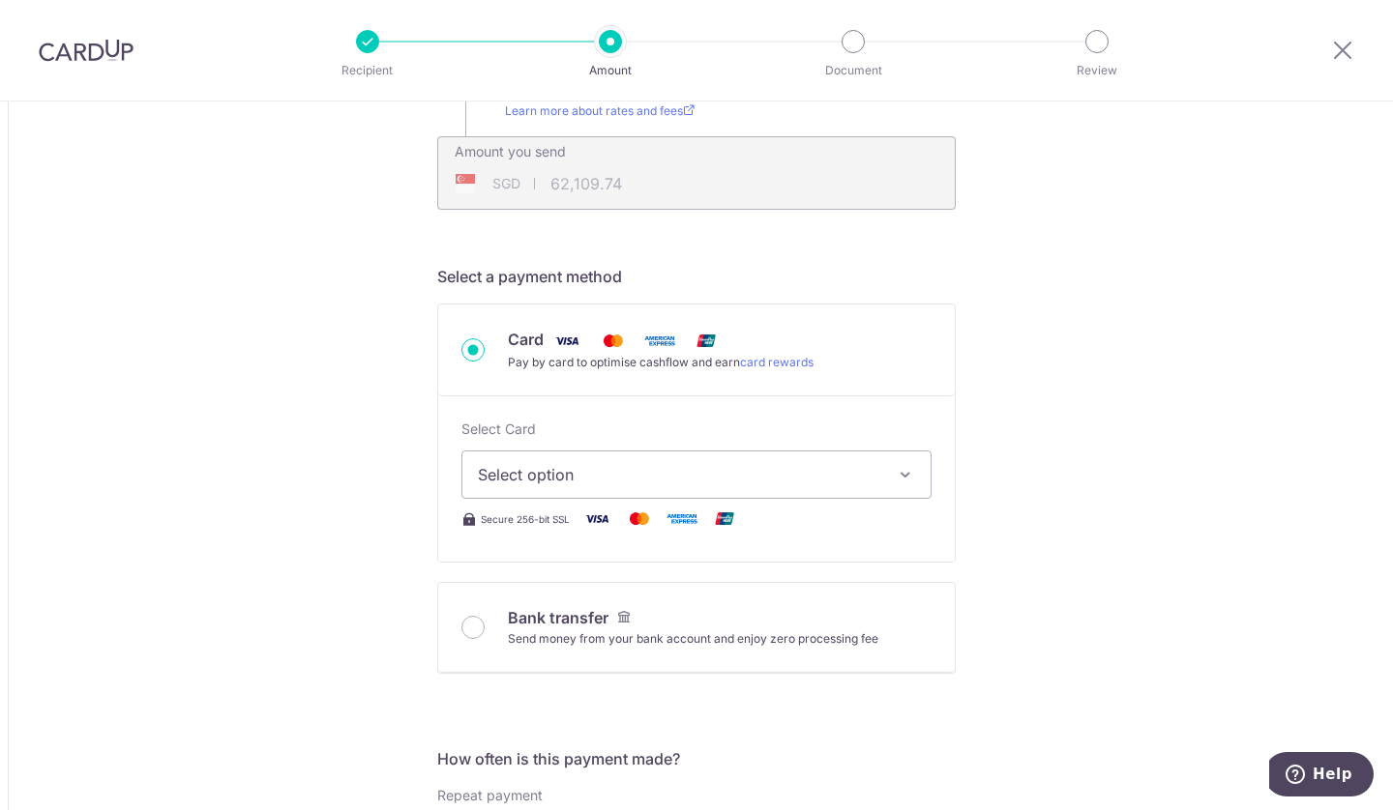
click at [480, 356] on div "Card Pay by card to optimise cashflow and earn card rewards" at bounding box center [696, 350] width 470 height 44
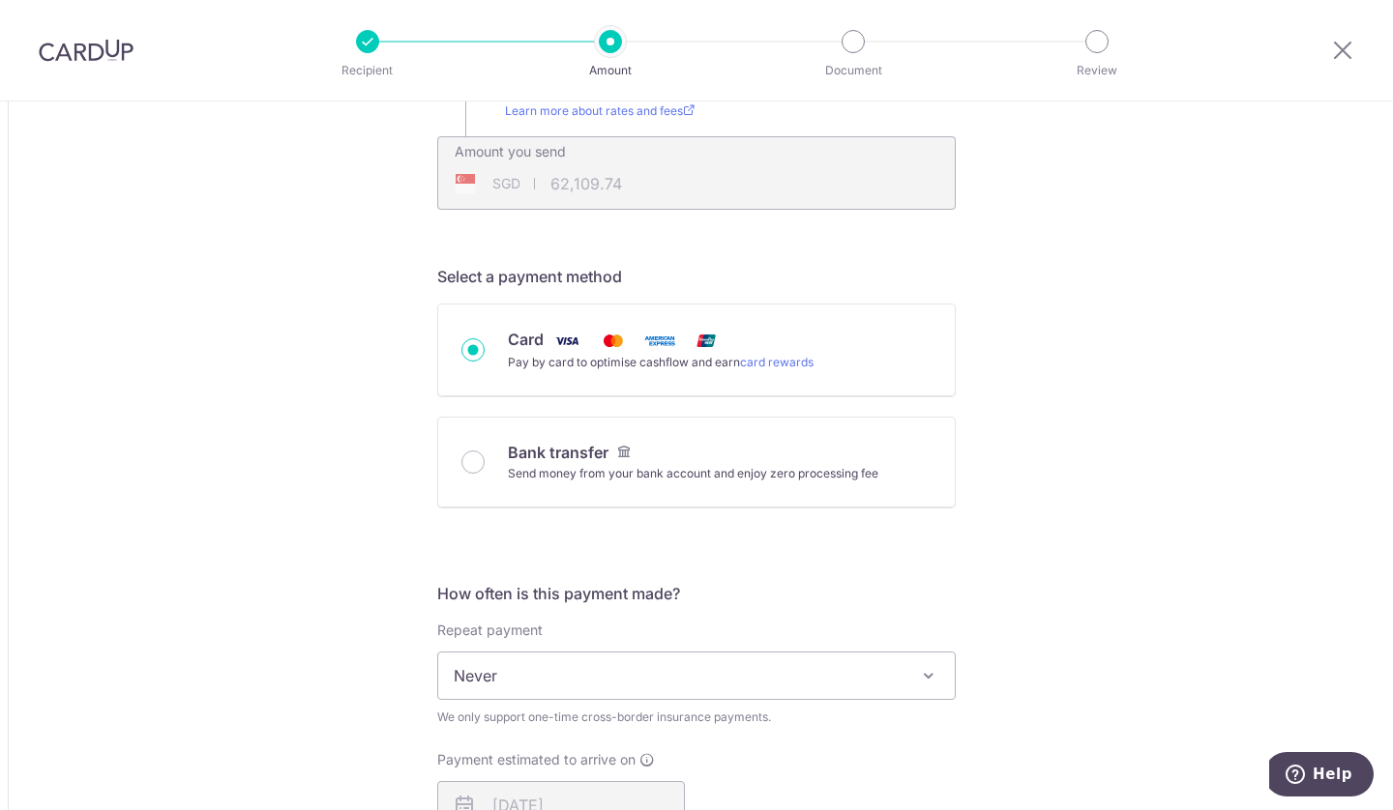
click at [464, 333] on div "Card Pay by card to optimise cashflow and earn card rewards" at bounding box center [696, 350] width 470 height 44
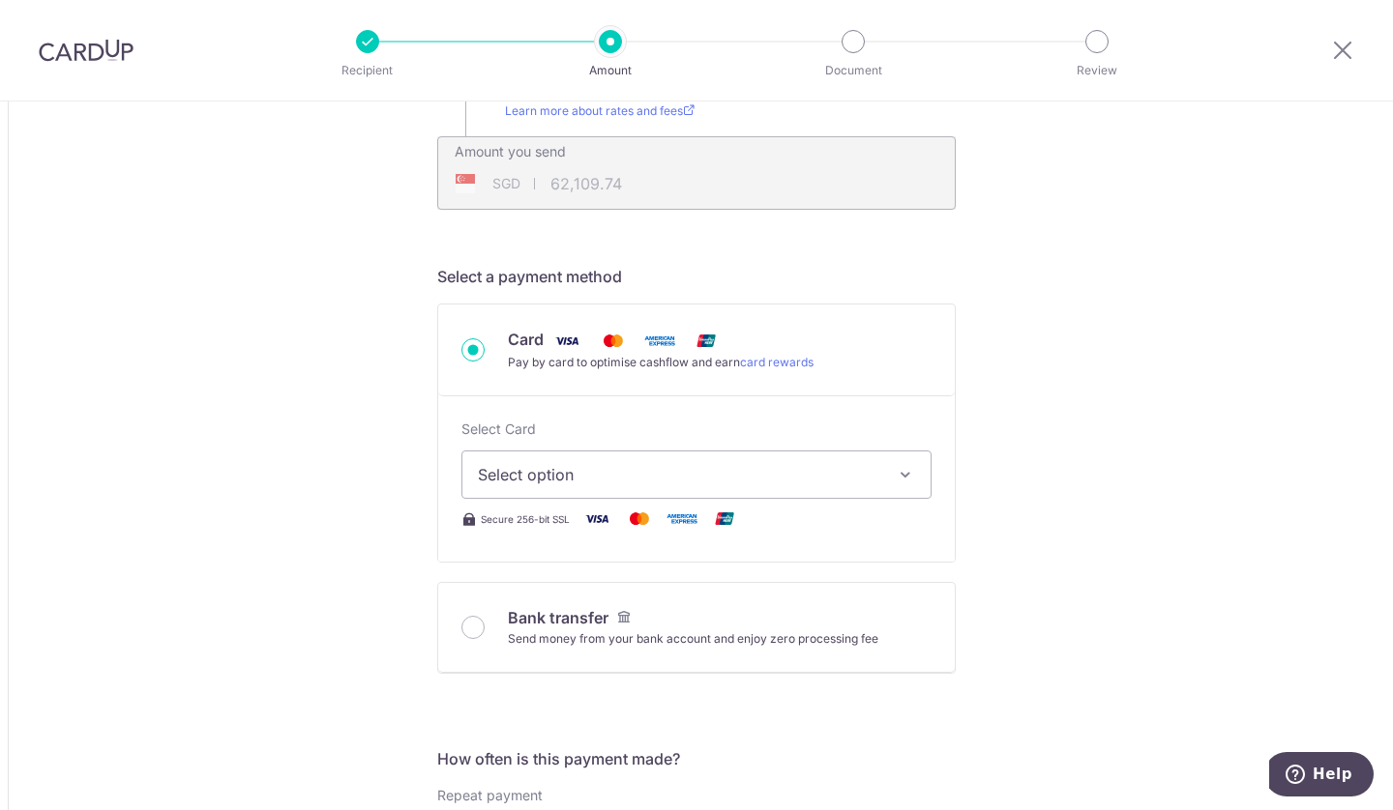
click at [571, 461] on button "Select option" at bounding box center [696, 475] width 470 height 48
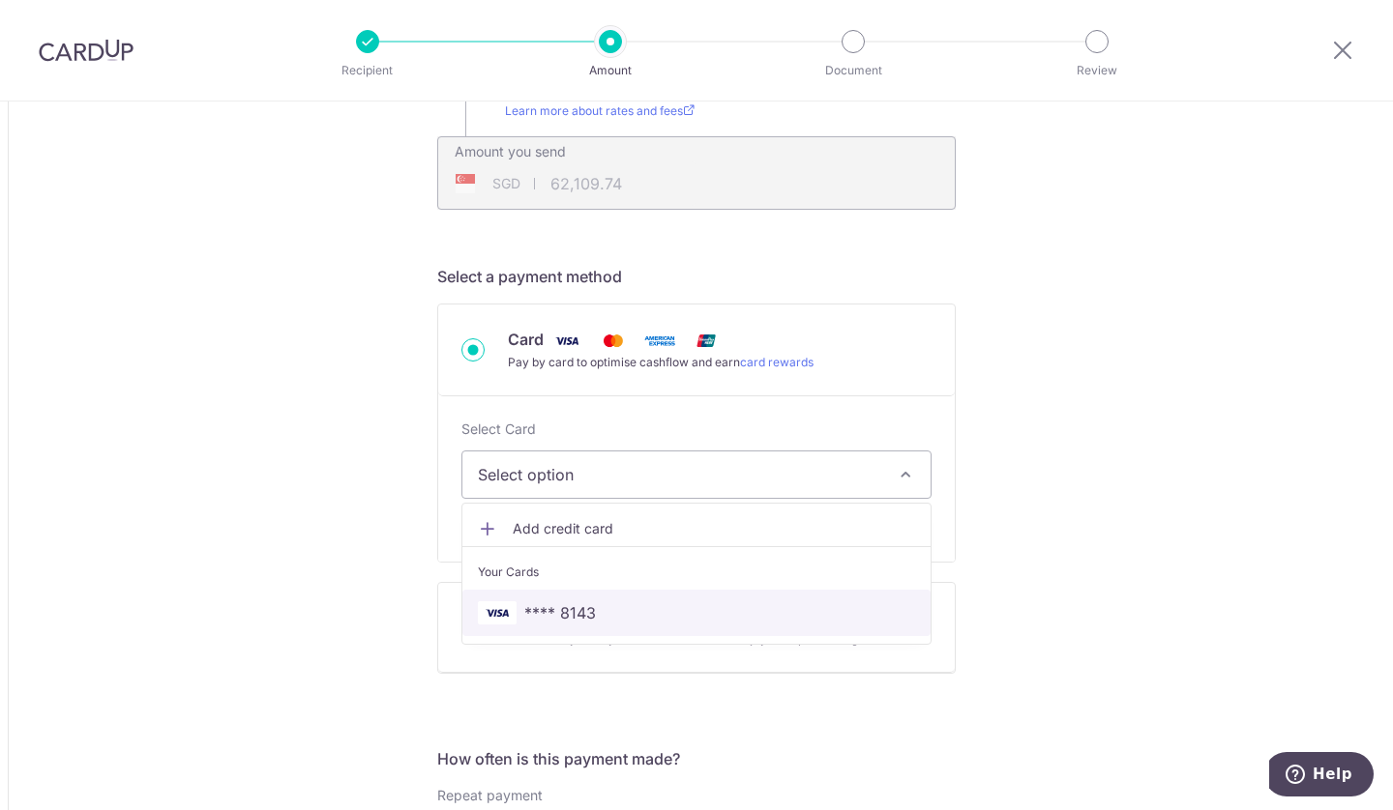
click at [556, 604] on span "**** 8143" at bounding box center [560, 613] width 72 height 23
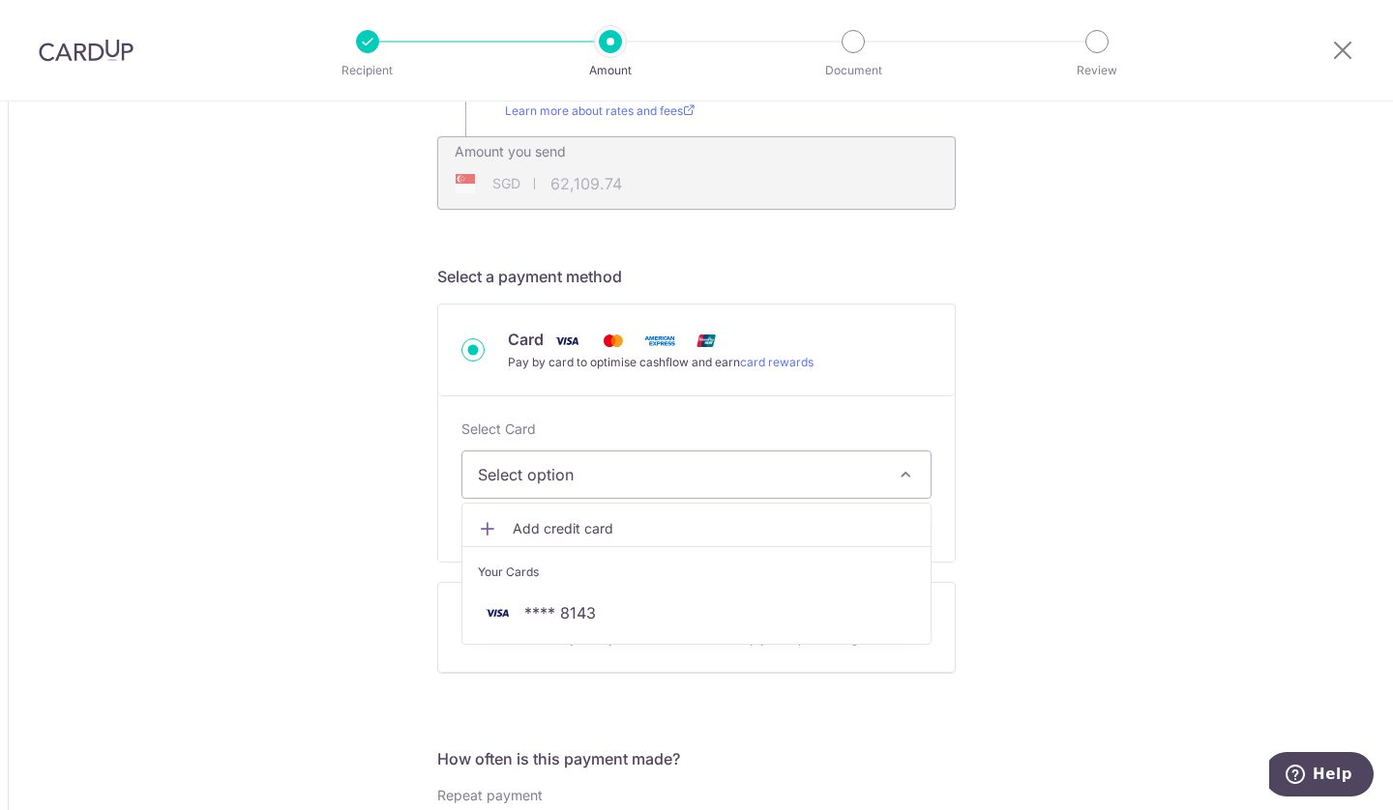
type input "47,719.00"
type input "62,108.36"
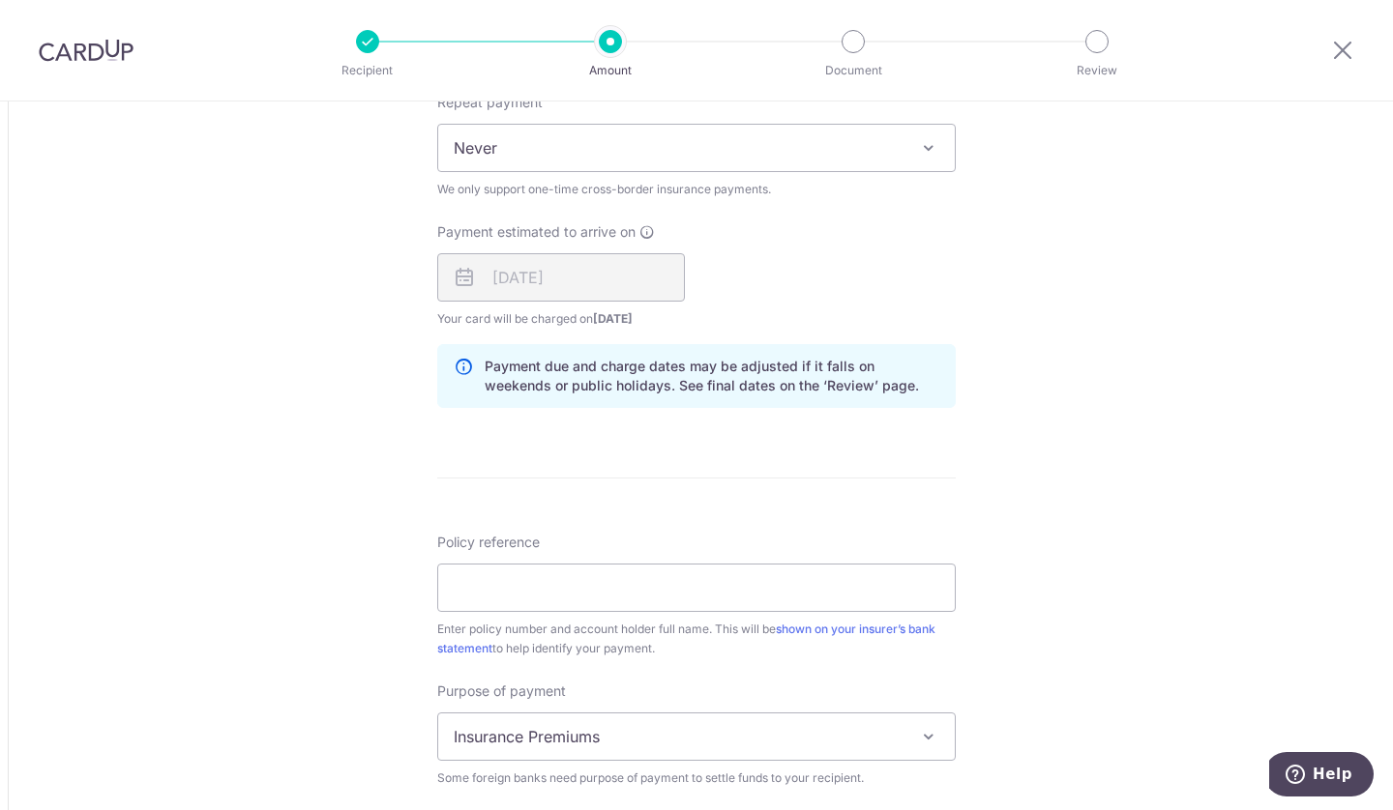
scroll to position [1618, 0]
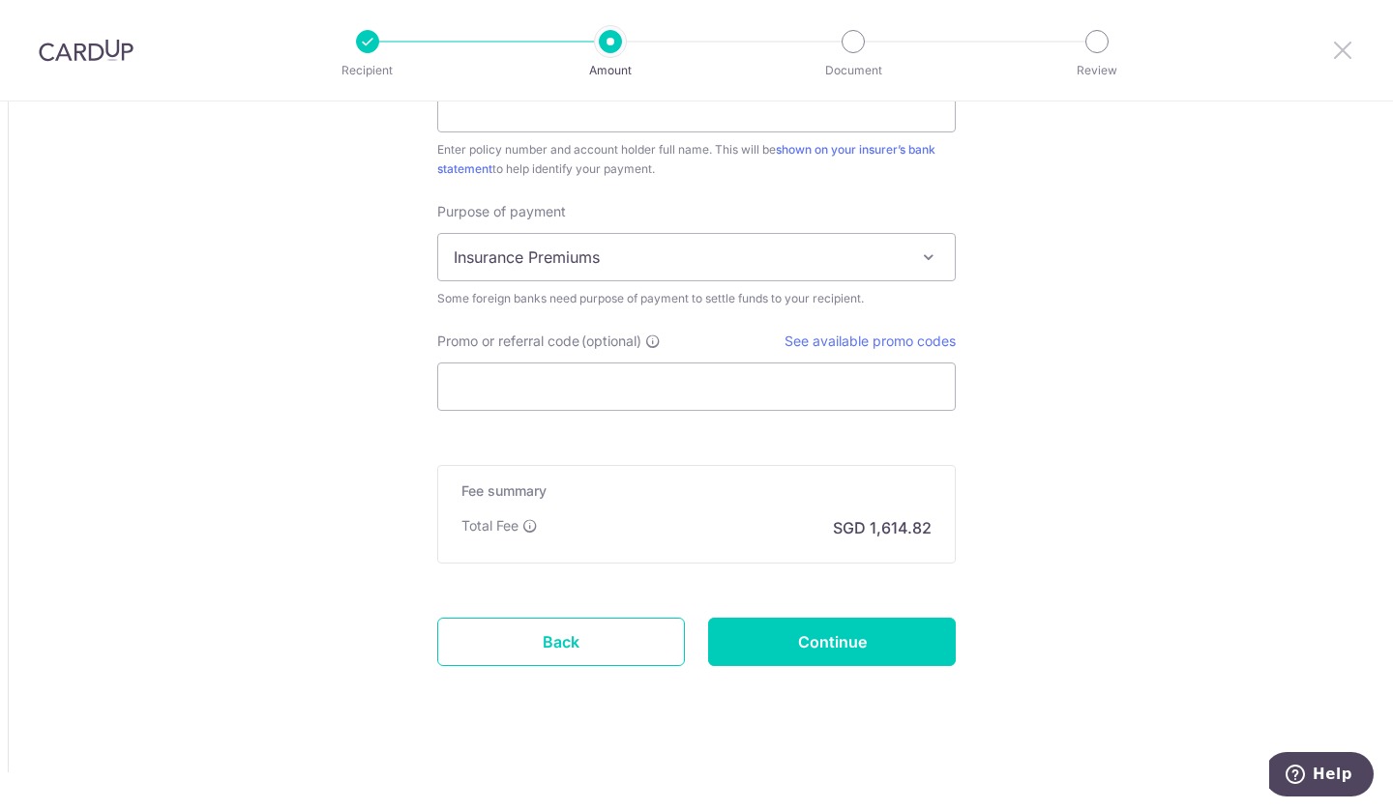
click at [1346, 57] on icon at bounding box center [1342, 50] width 23 height 24
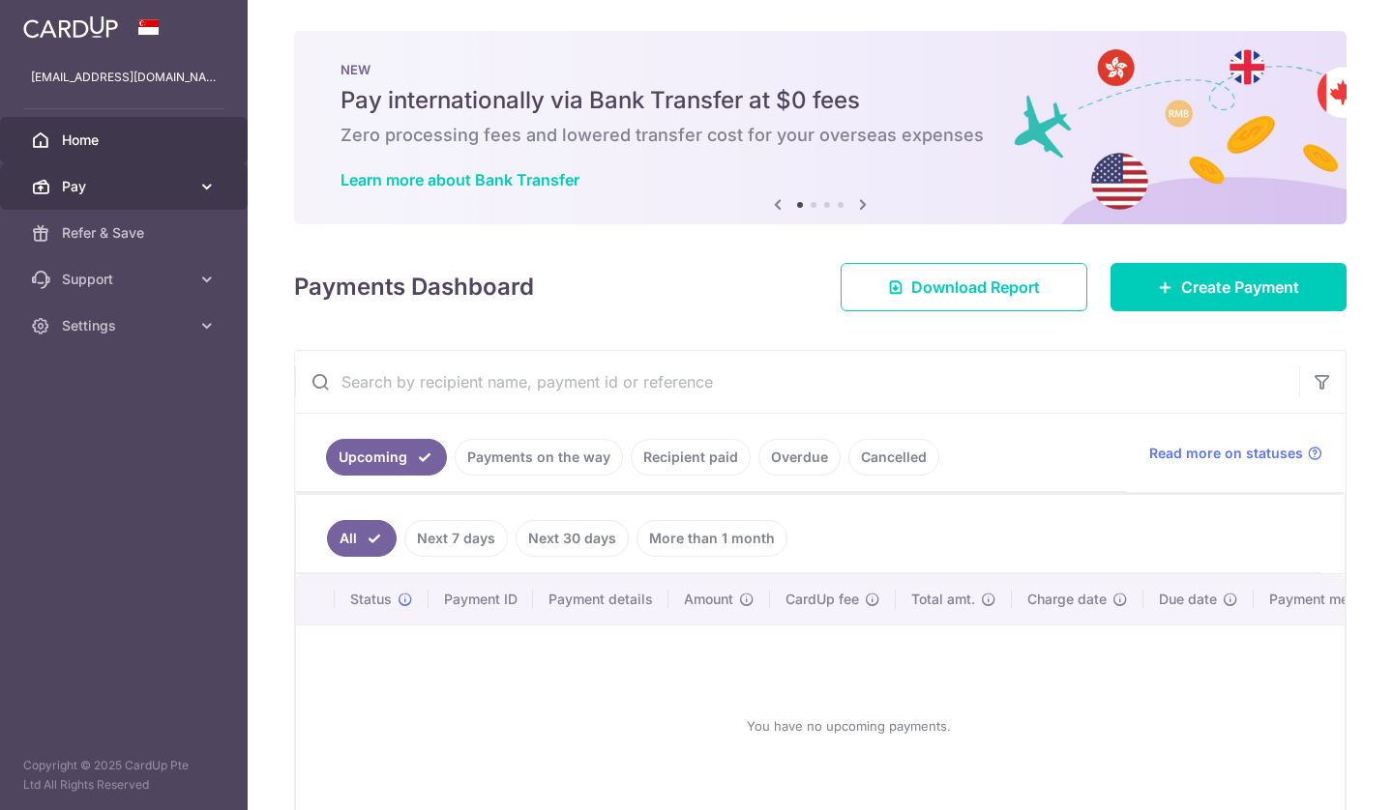
click at [99, 181] on span "Pay" at bounding box center [126, 186] width 128 height 19
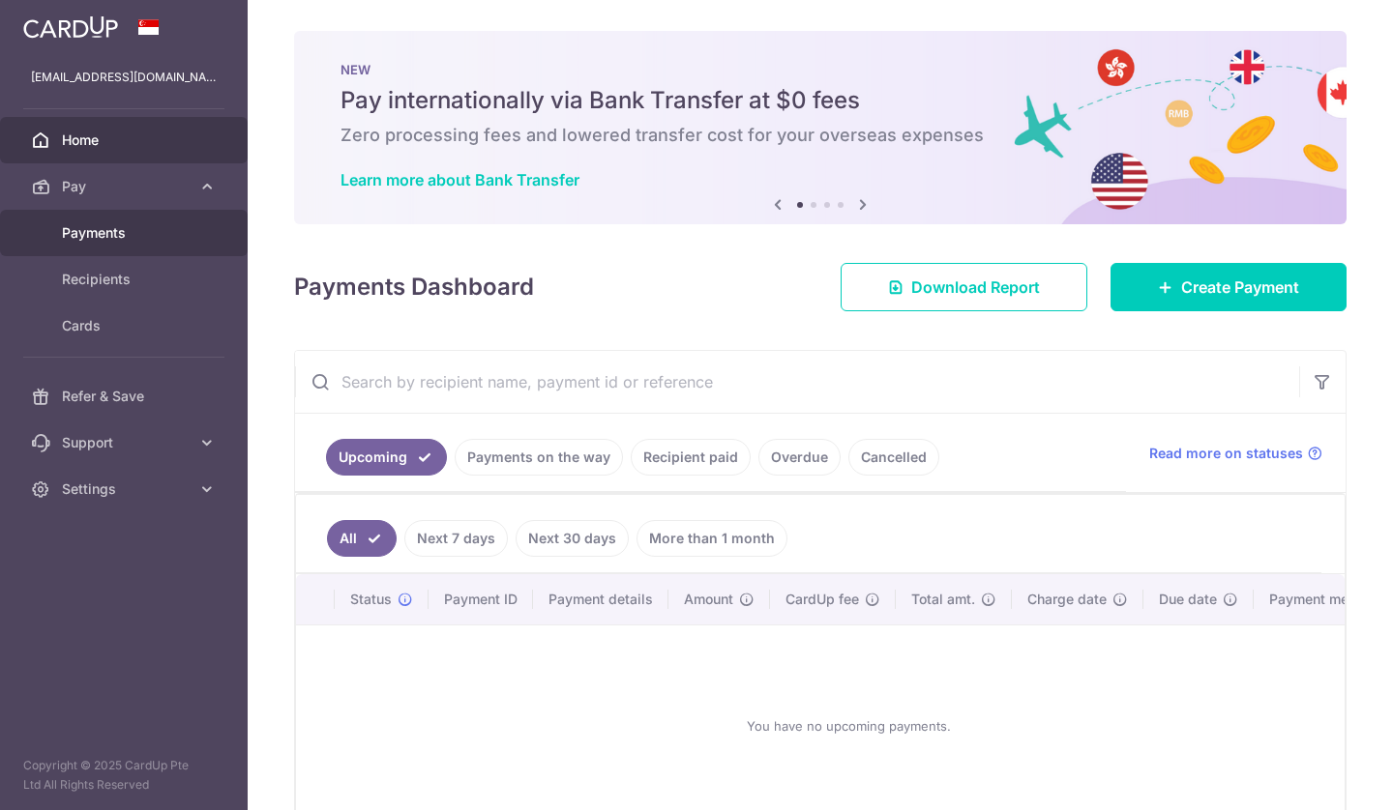
click at [120, 244] on link "Payments" at bounding box center [124, 233] width 248 height 46
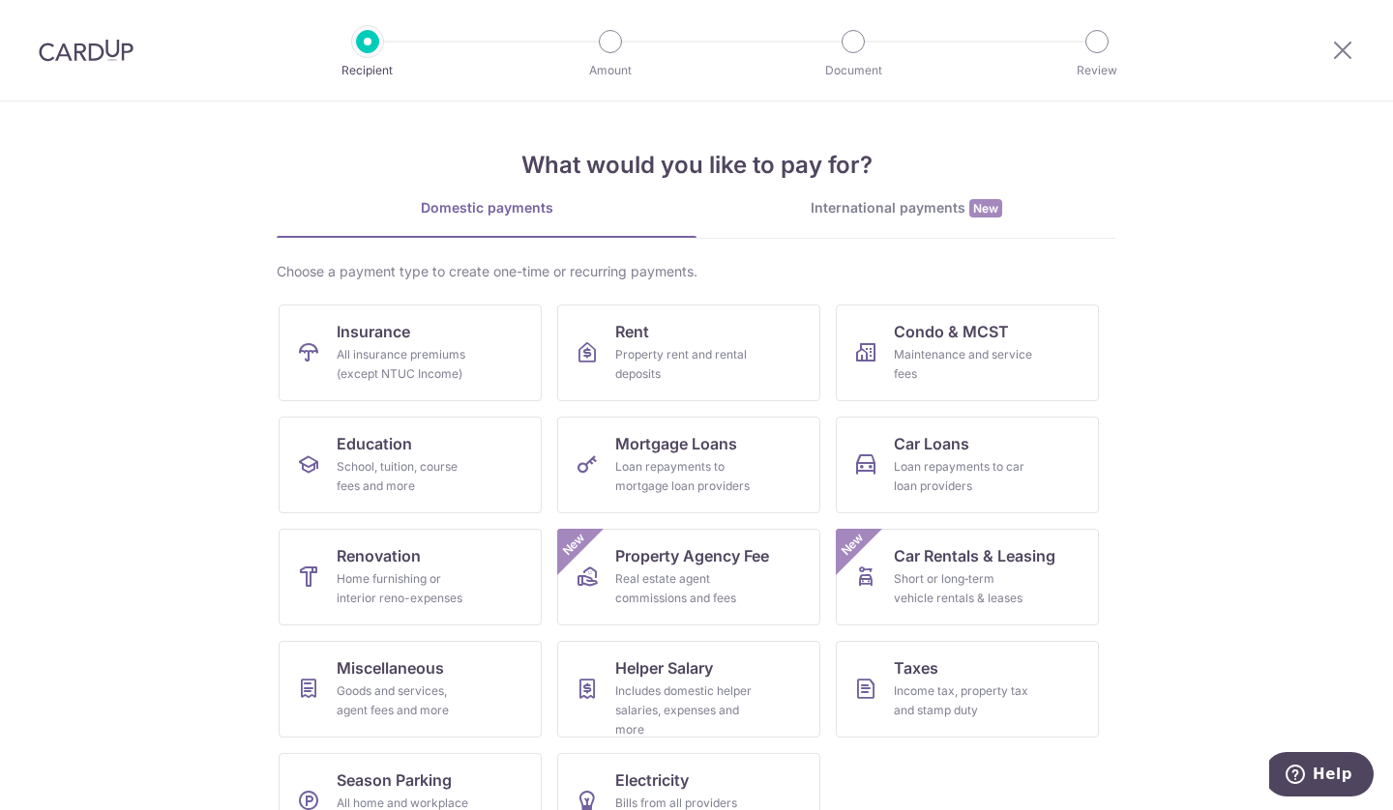
click at [1337, 36] on div at bounding box center [1342, 50] width 101 height 101
click at [1337, 50] on icon at bounding box center [1342, 50] width 23 height 24
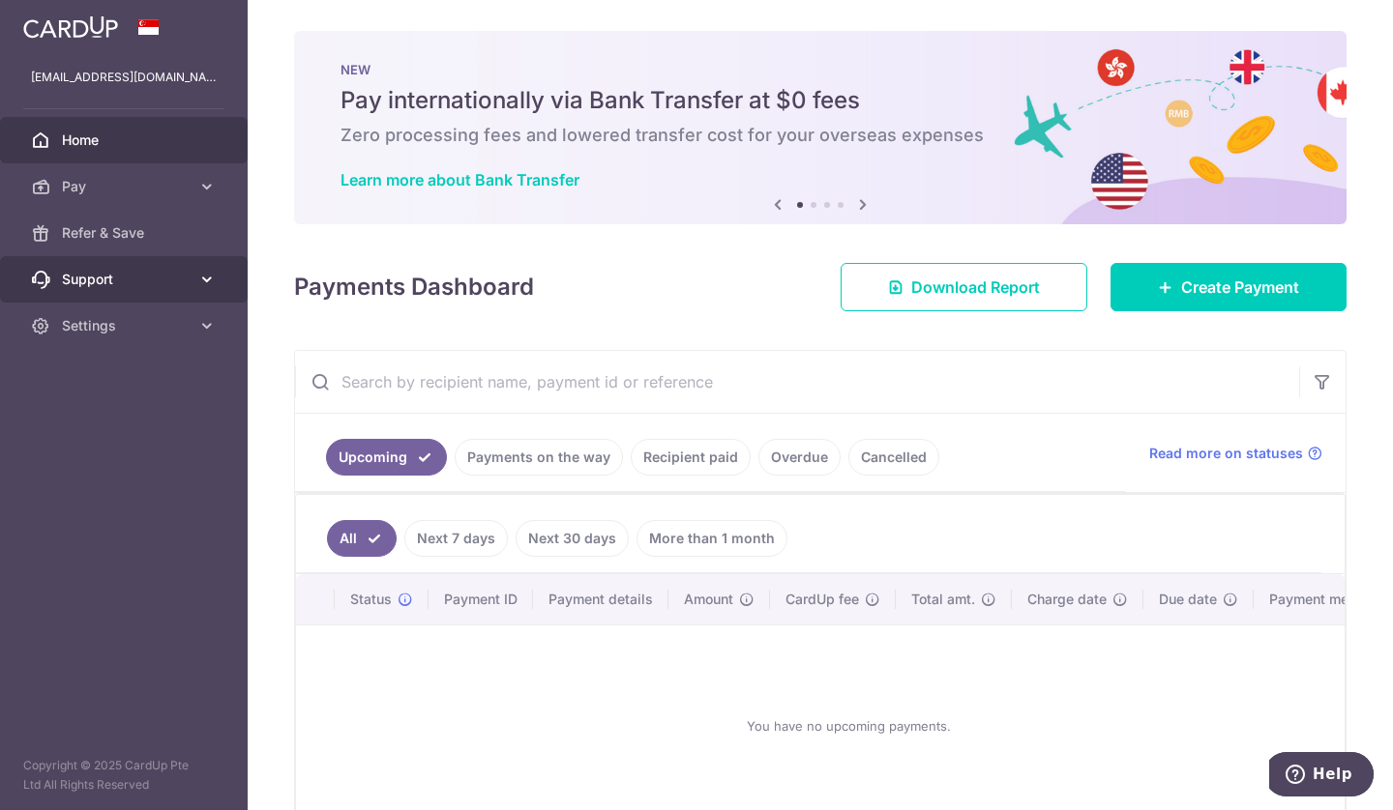
click at [130, 274] on span "Support" at bounding box center [126, 279] width 128 height 19
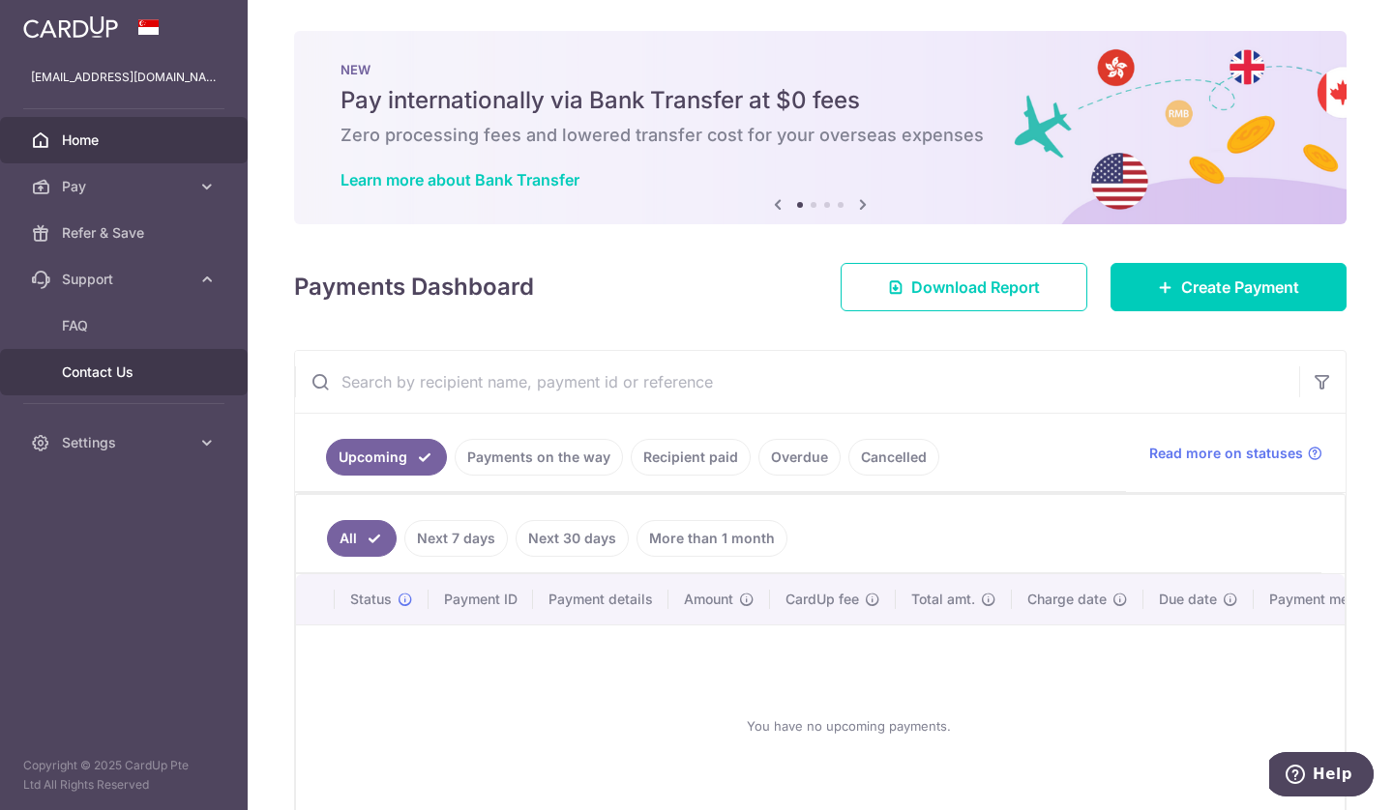
click at [133, 362] on link "Contact Us" at bounding box center [124, 372] width 248 height 46
